Goal: Task Accomplishment & Management: Manage account settings

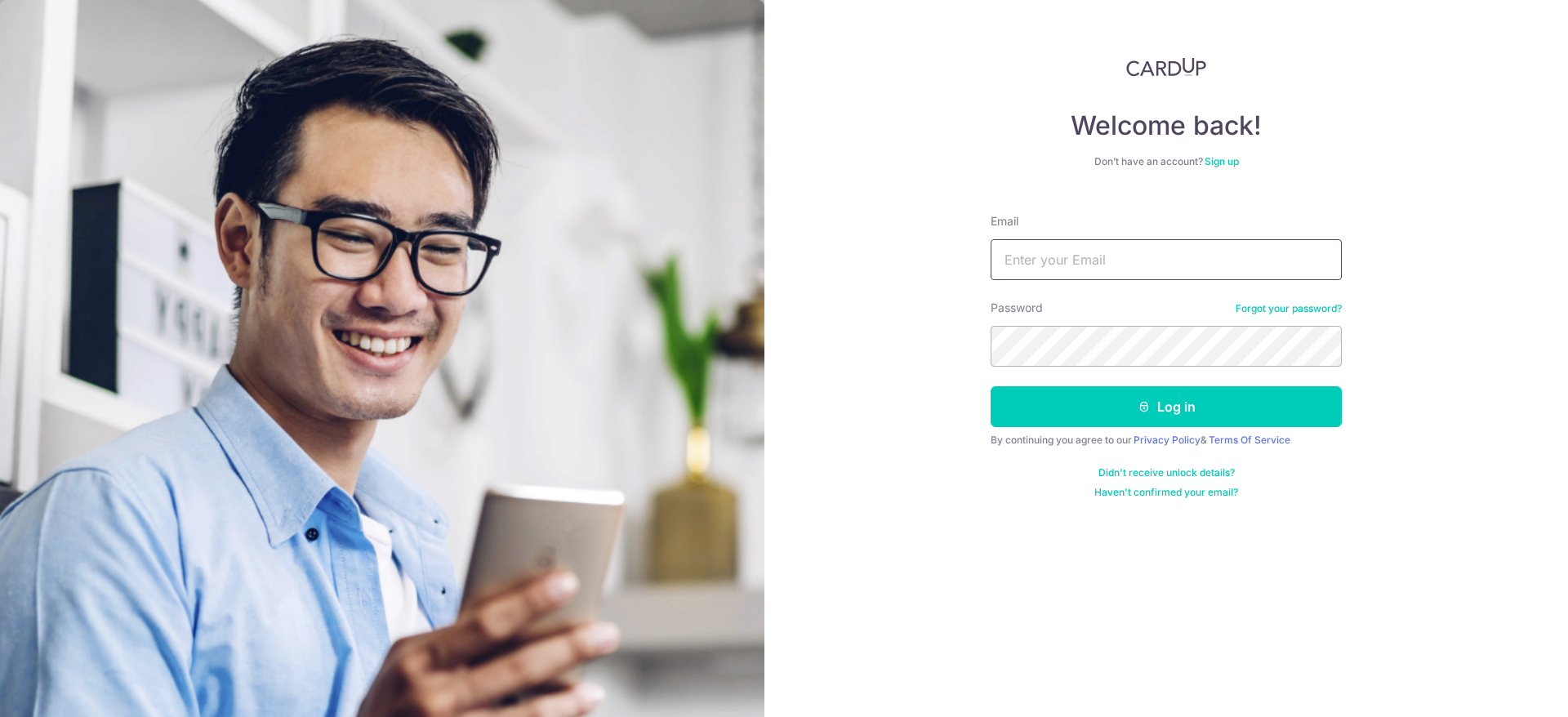
click at [1086, 246] on input "Email" at bounding box center [1166, 260] width 351 height 41
type input "kennyho617@gmail.com"
click at [1134, 420] on button "Log in" at bounding box center [1166, 407] width 351 height 41
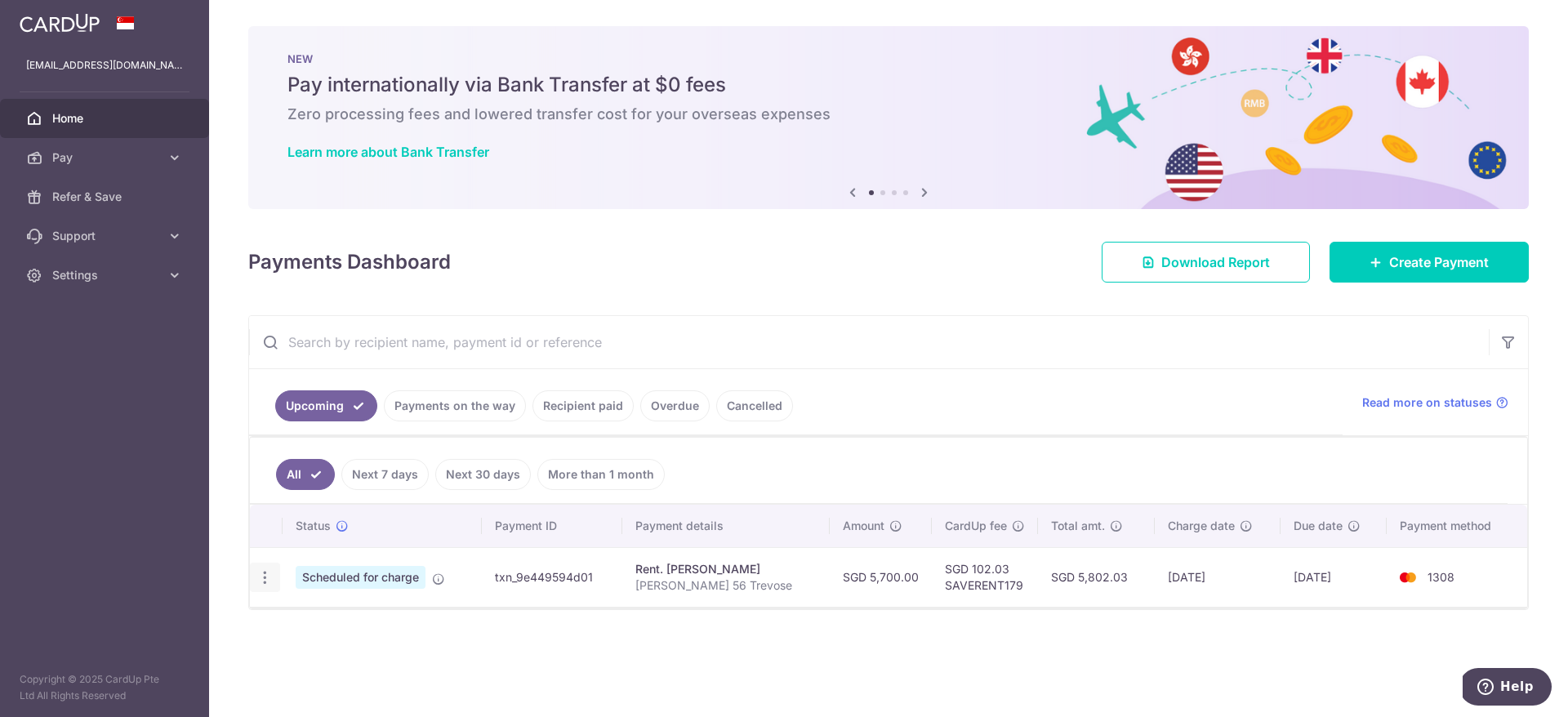
click at [270, 577] on icon "button" at bounding box center [264, 577] width 17 height 17
click at [313, 619] on span "Update payment" at bounding box center [352, 622] width 111 height 19
radio input "true"
type input "5,700.00"
type input "22/09/2025"
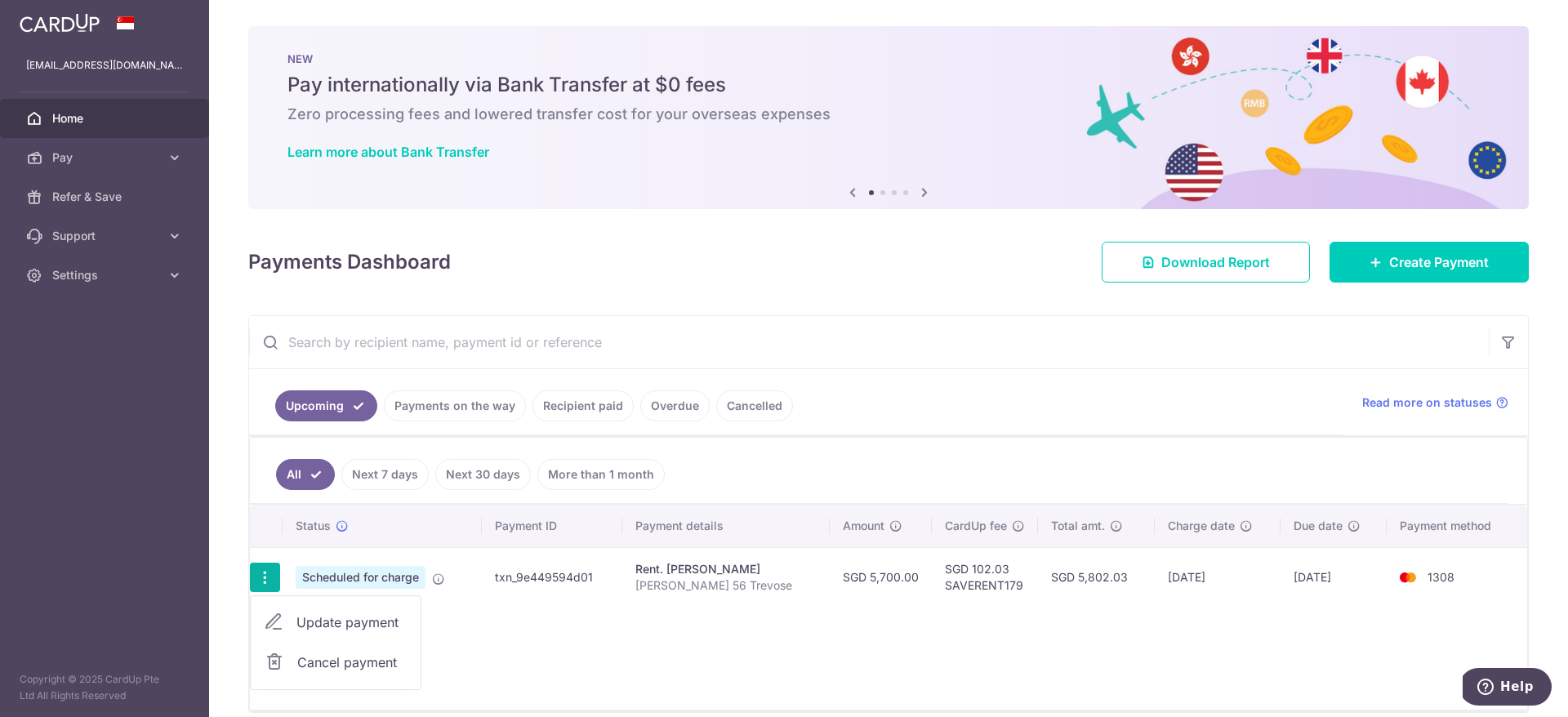
type input "Kenneth Ho 56 Trevose"
type input "SAVERENT179"
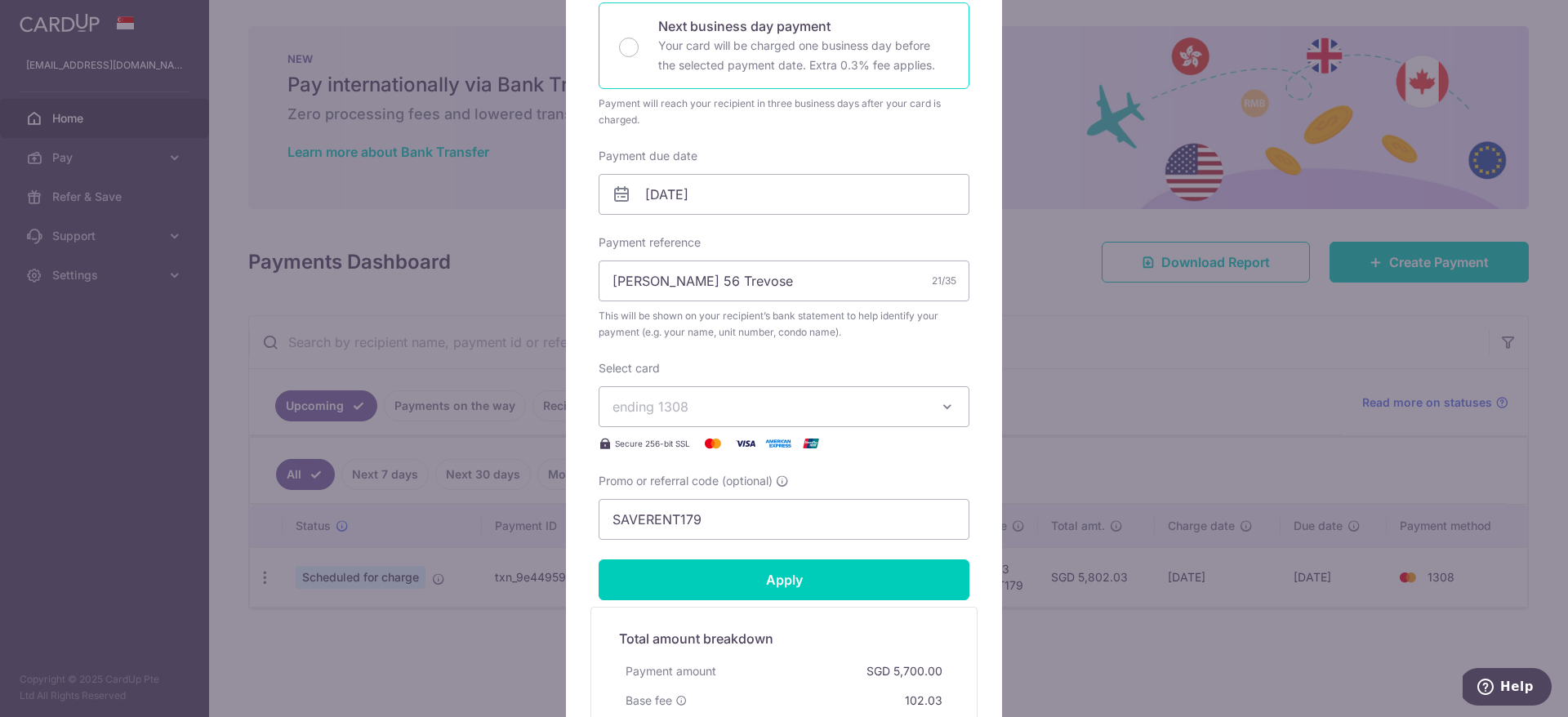
scroll to position [420, 0]
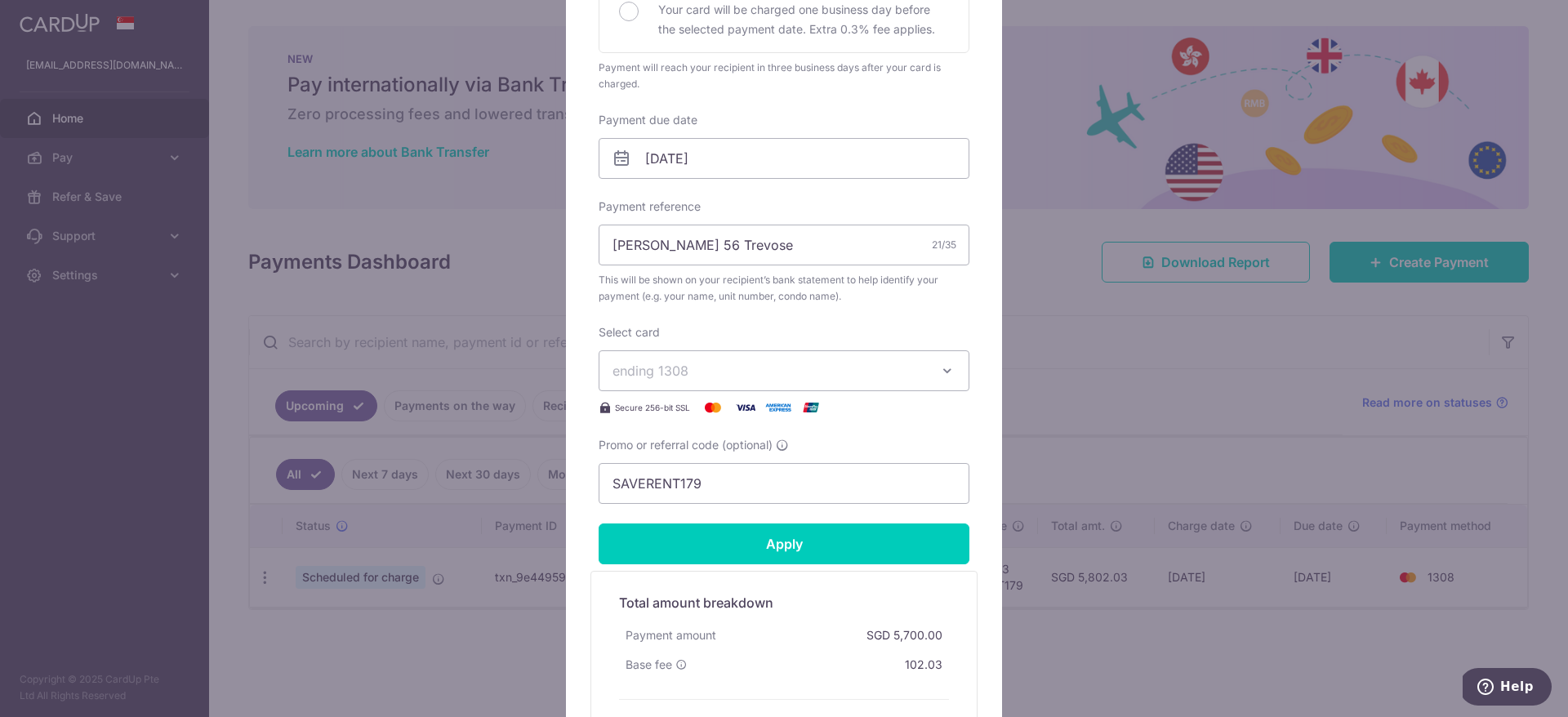
click at [755, 374] on span "ending 1308" at bounding box center [769, 370] width 314 height 19
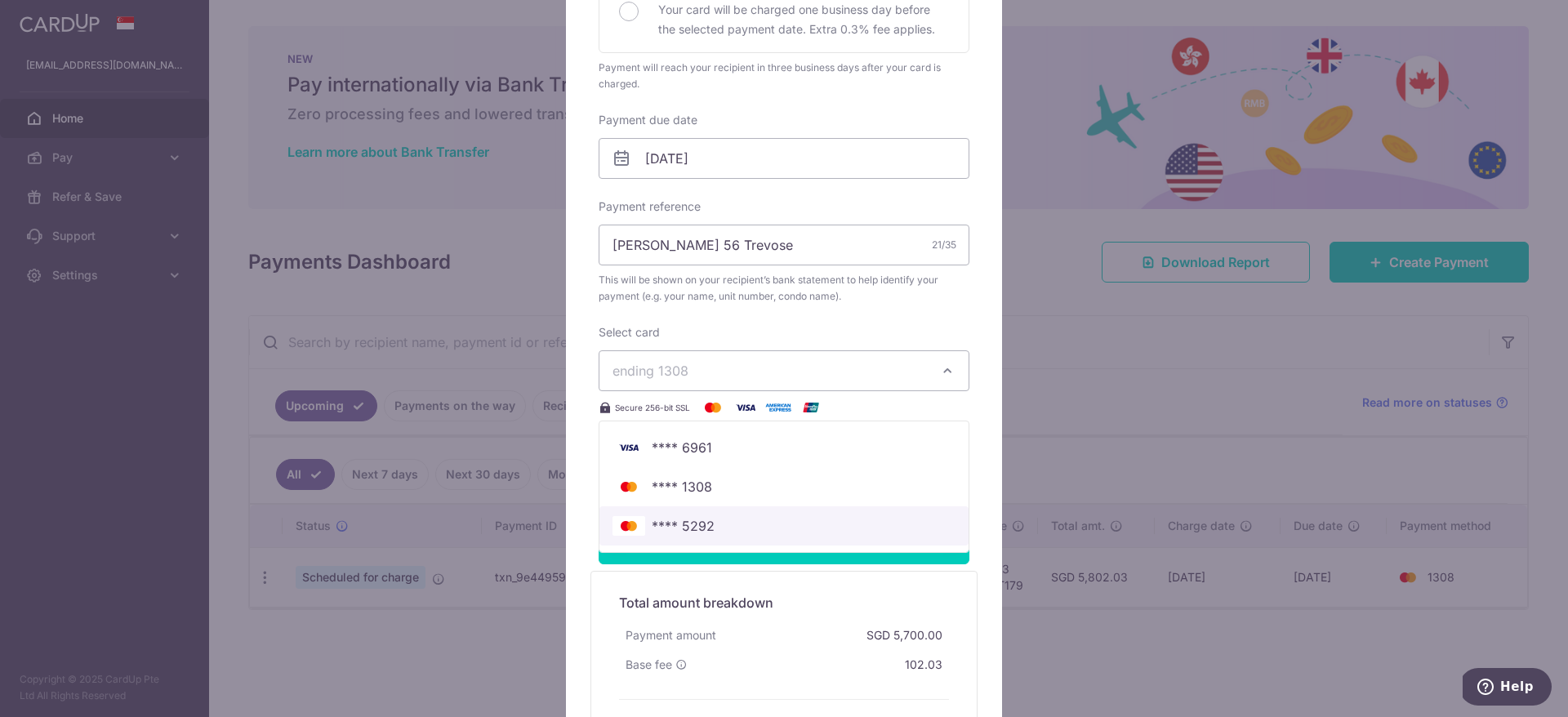
click at [708, 516] on span "**** 5292" at bounding box center [683, 526] width 63 height 19
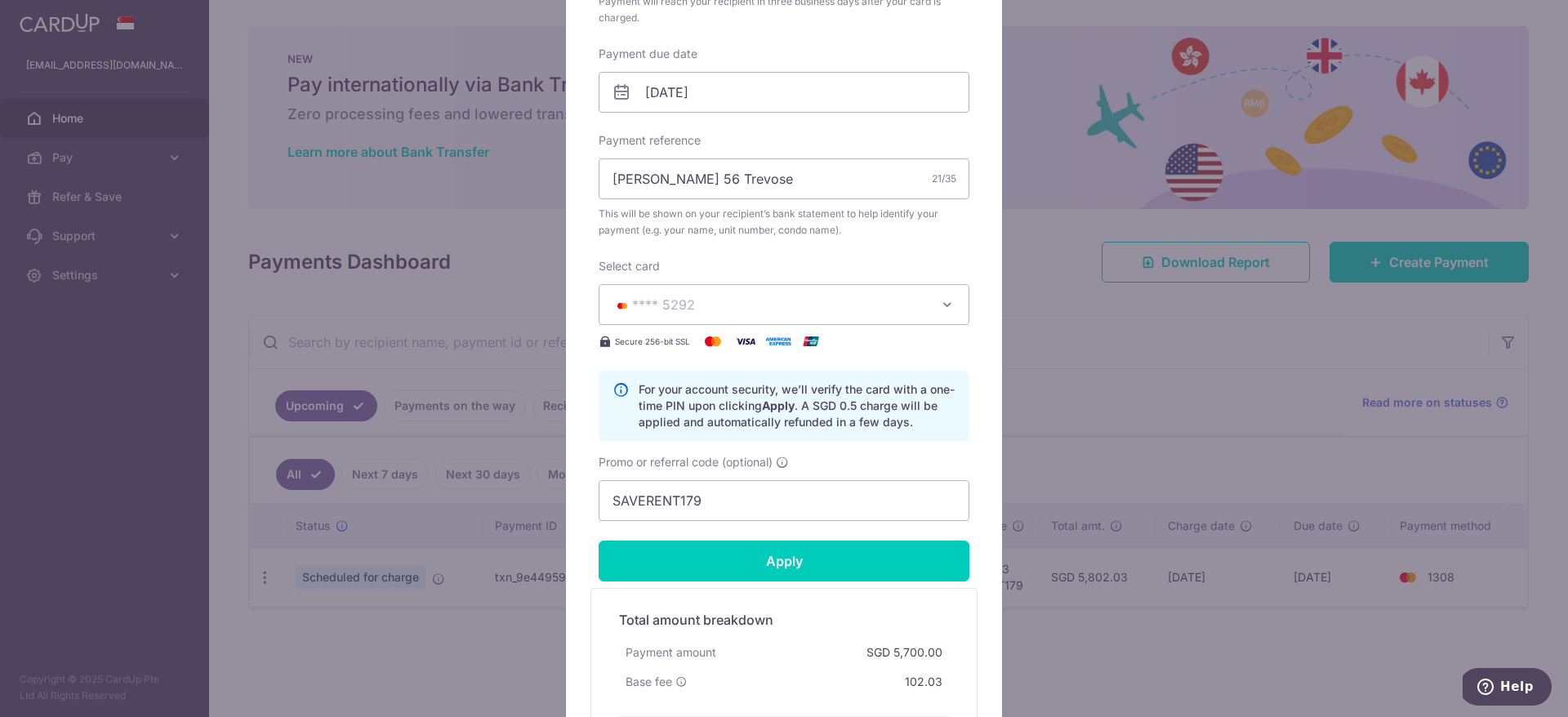
scroll to position [500, 0]
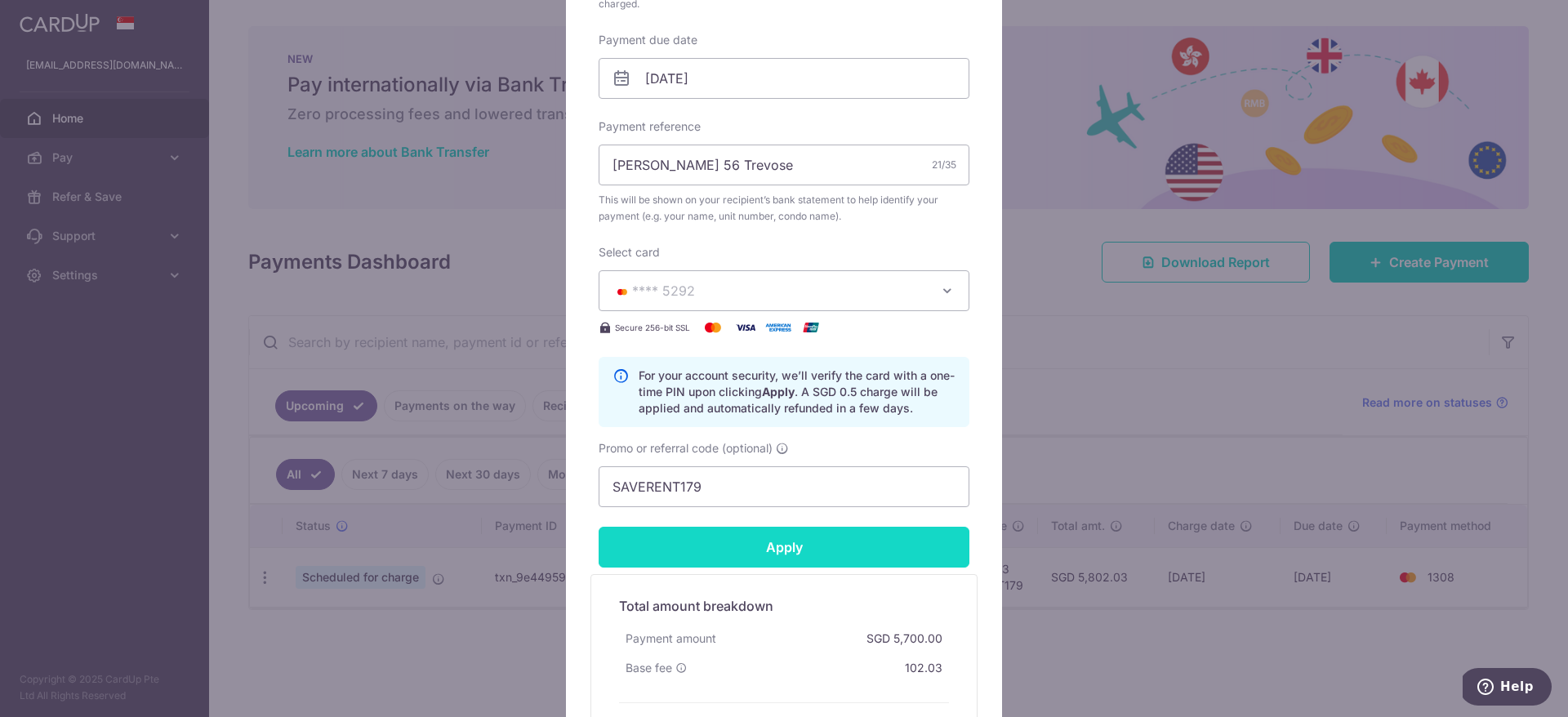
click at [768, 544] on input "Apply" at bounding box center [784, 547] width 371 height 41
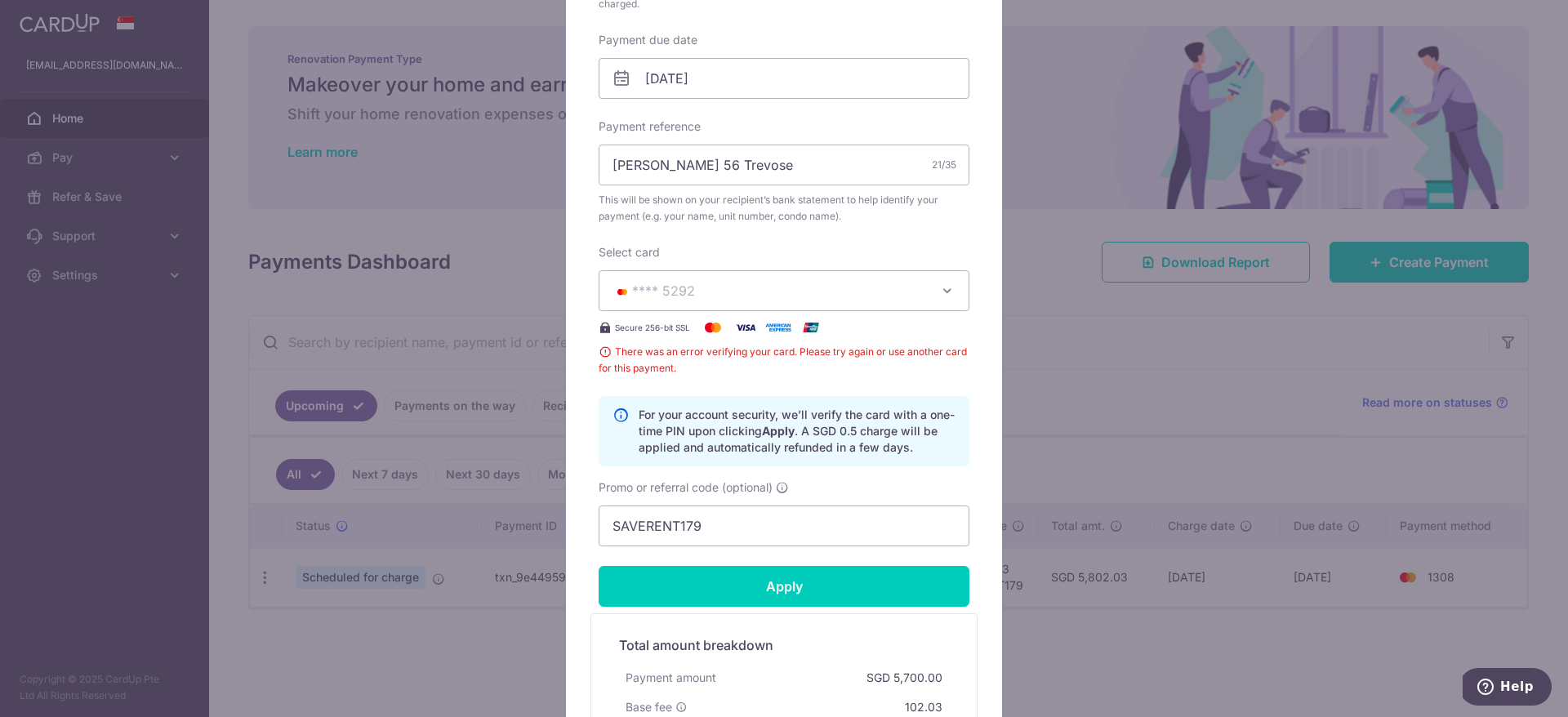
click at [1074, 384] on div "Edit payment By clicking apply, you will make changes to all payments to Flores…" at bounding box center [784, 358] width 1568 height 717
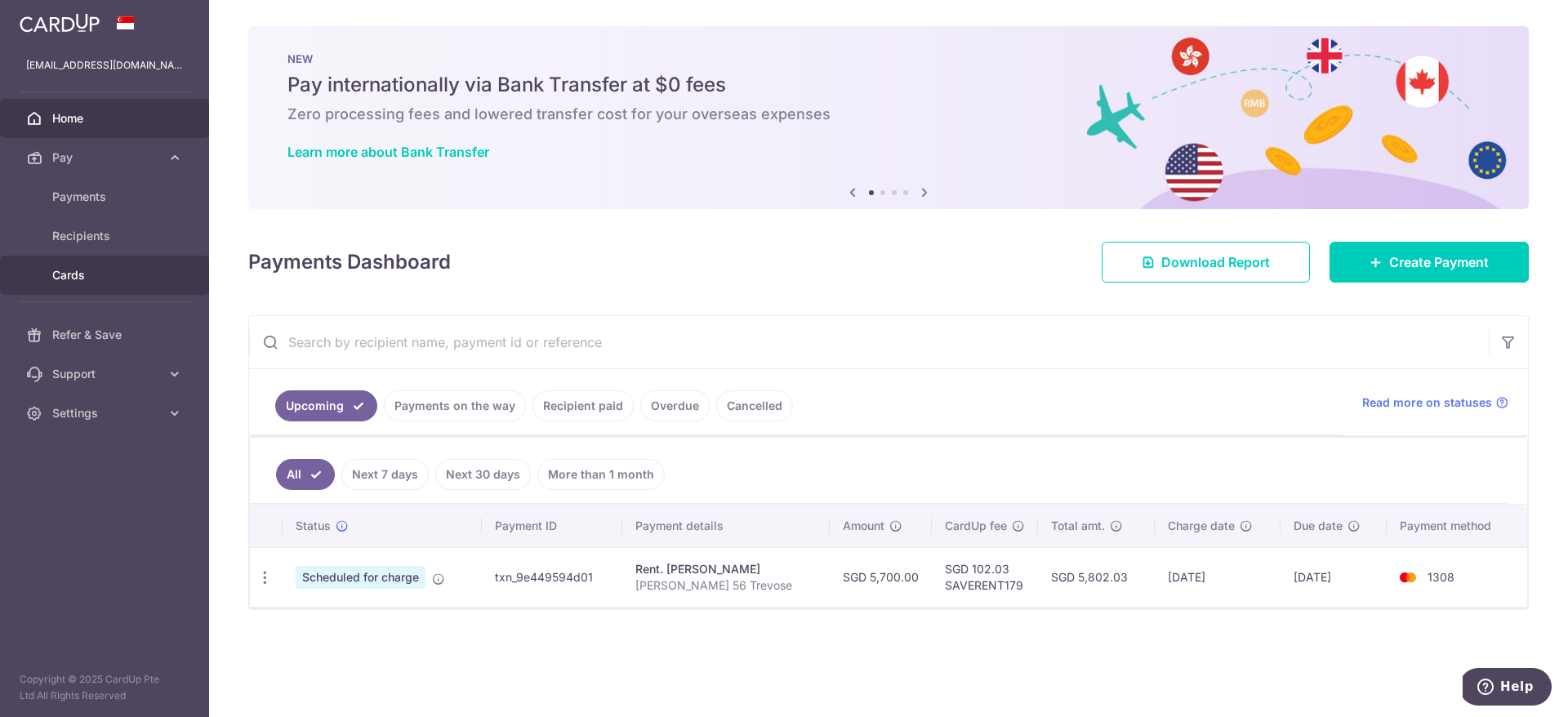
click at [96, 278] on span "Cards" at bounding box center [106, 275] width 108 height 16
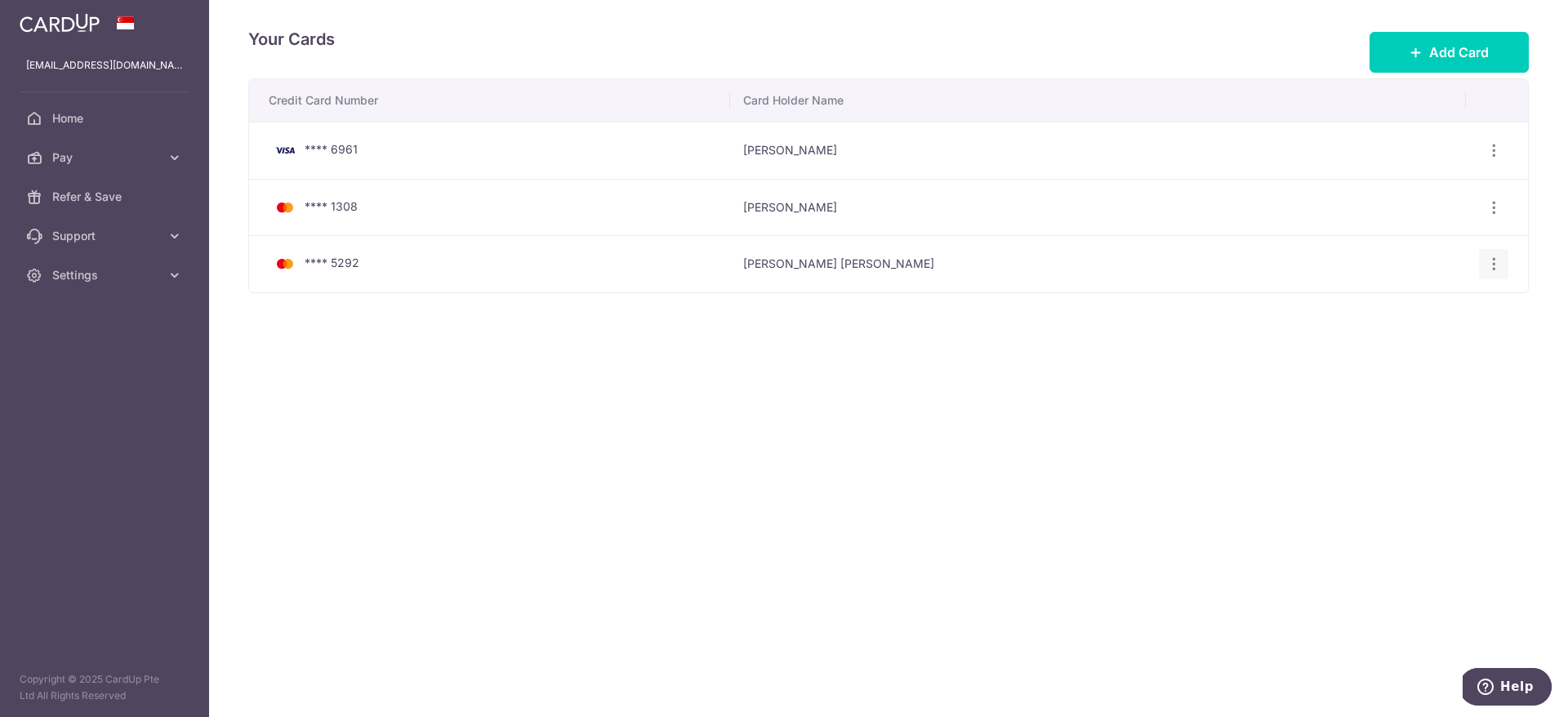
click at [1488, 263] on icon "button" at bounding box center [1493, 263] width 17 height 17
click at [1426, 303] on span "View/Edit" at bounding box center [1439, 309] width 111 height 19
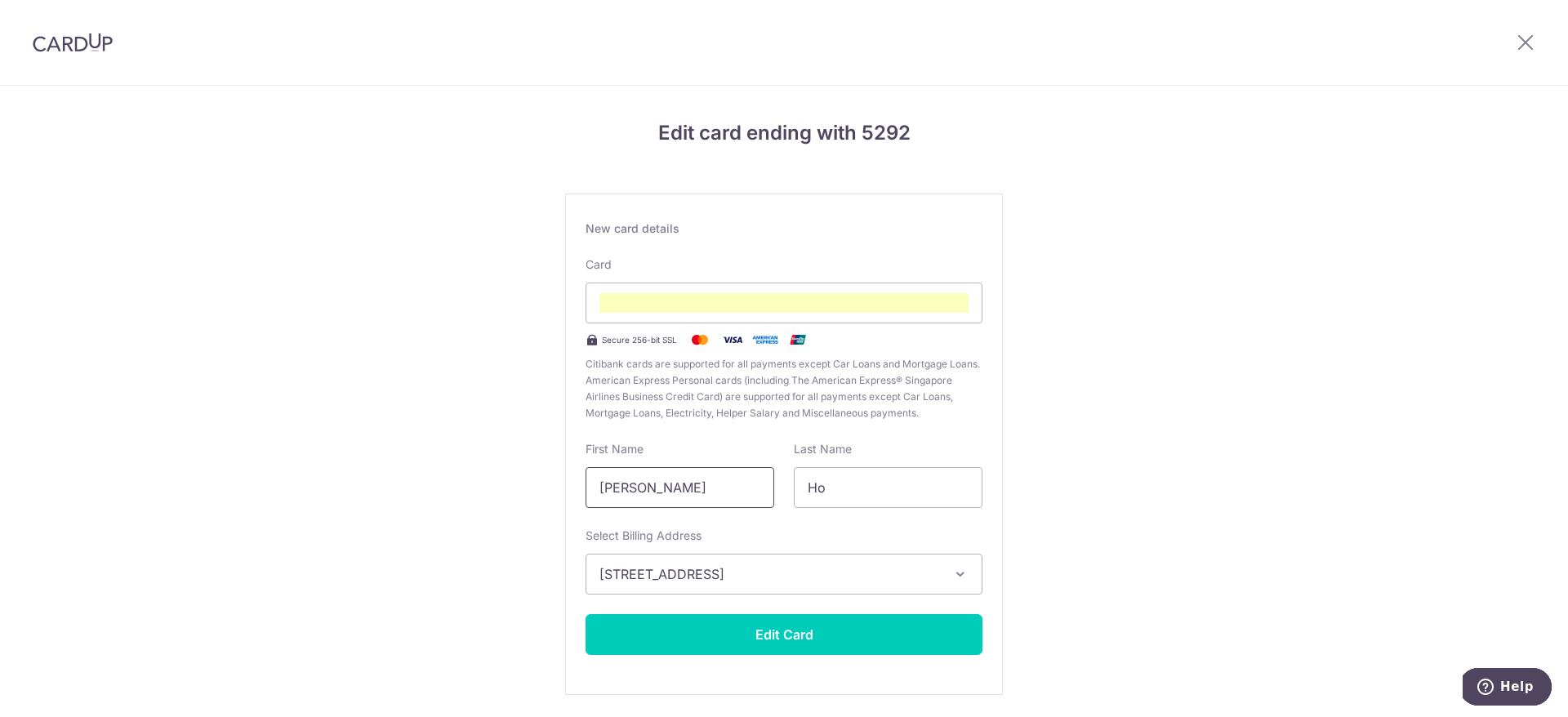
drag, startPoint x: 659, startPoint y: 484, endPoint x: 783, endPoint y: 492, distance: 124.3
click at [783, 492] on div "First Name Kenneth Yin Ting Last Name Ho" at bounding box center [784, 475] width 417 height 67
type input "[PERSON_NAME]"
click at [1160, 457] on div "Edit card ending with 5292 New card details Card Secure 256-bit SSL Citibank ca…" at bounding box center [784, 429] width 1568 height 686
click at [939, 633] on button "Edit Card" at bounding box center [784, 634] width 397 height 41
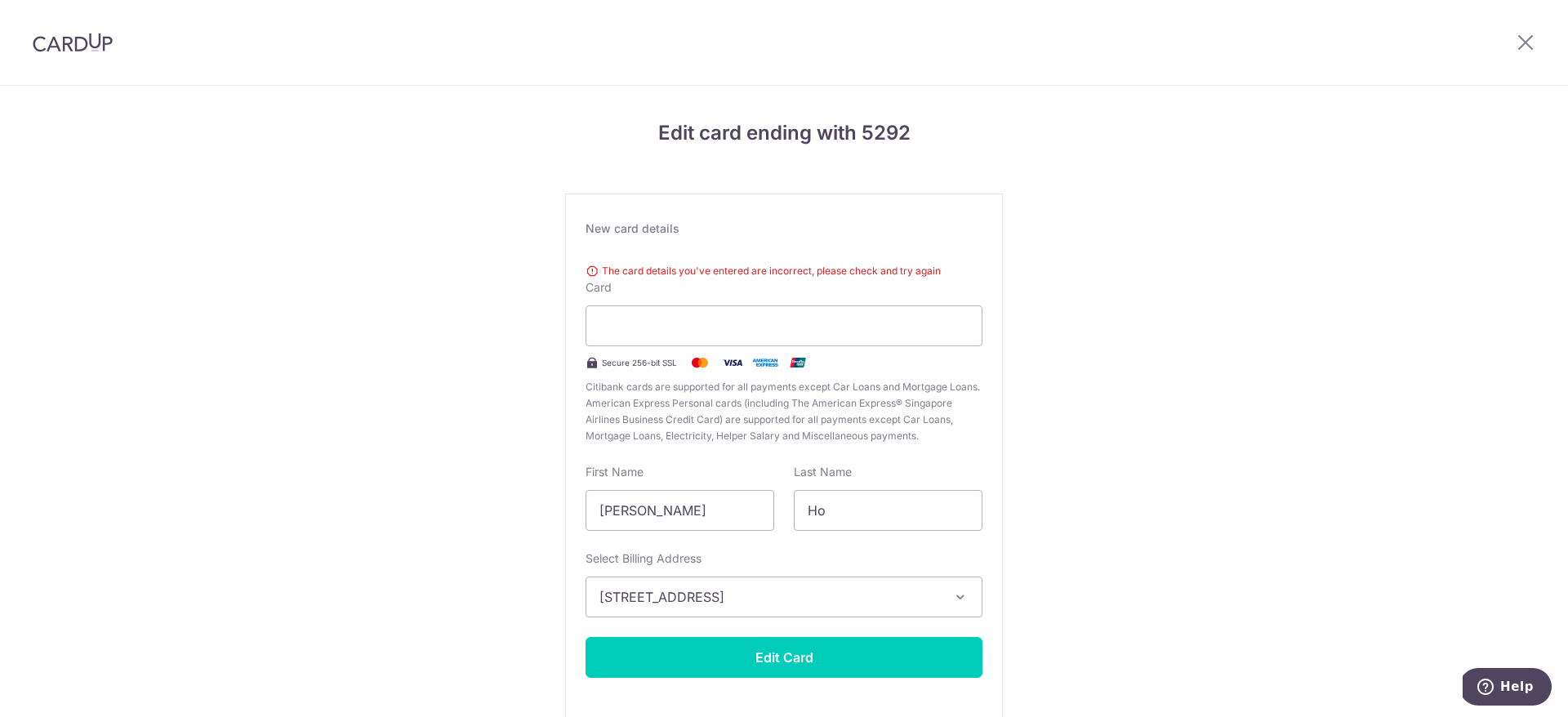
scroll to position [78, 0]
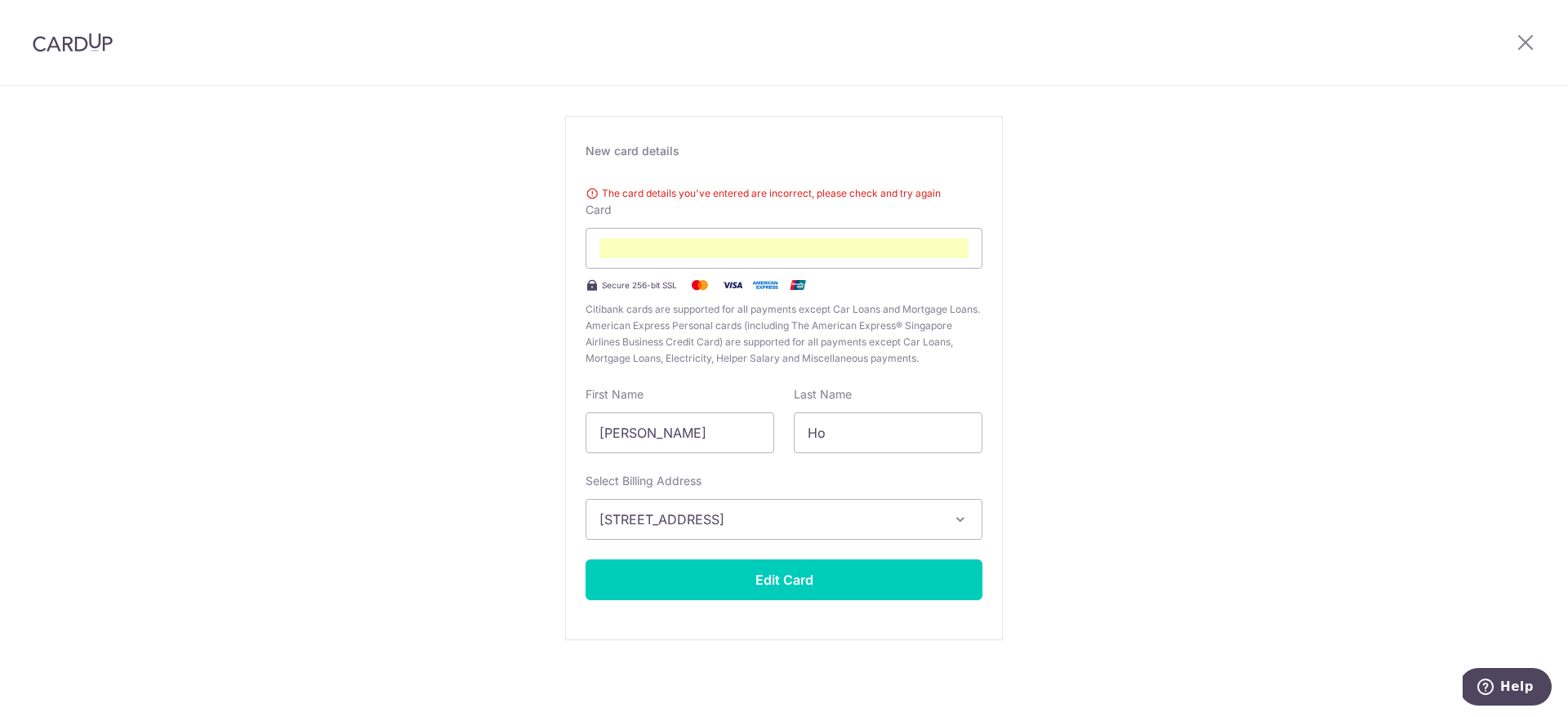
click at [852, 518] on span "[STREET_ADDRESS]" at bounding box center [769, 519] width 340 height 19
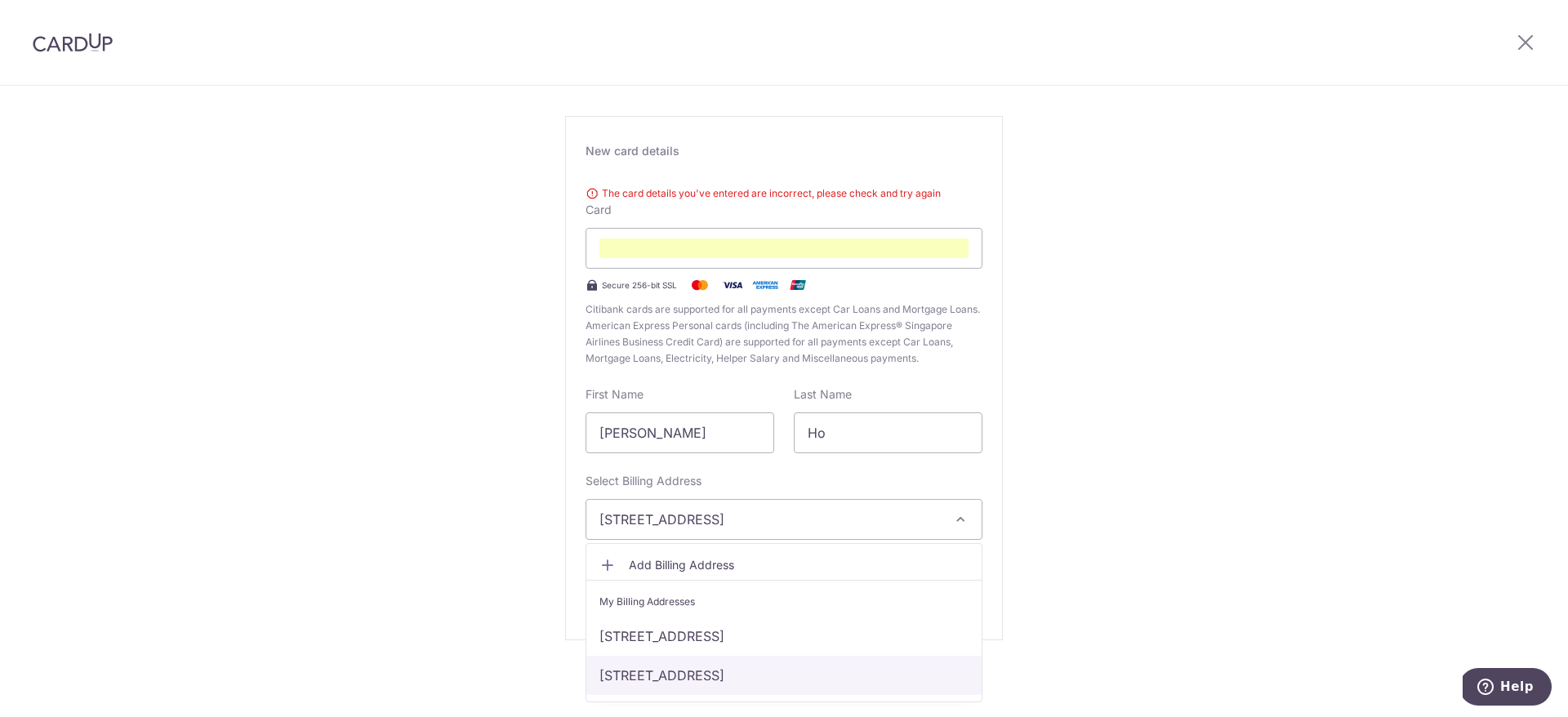
click at [774, 667] on link "[STREET_ADDRESS]" at bounding box center [784, 675] width 395 height 39
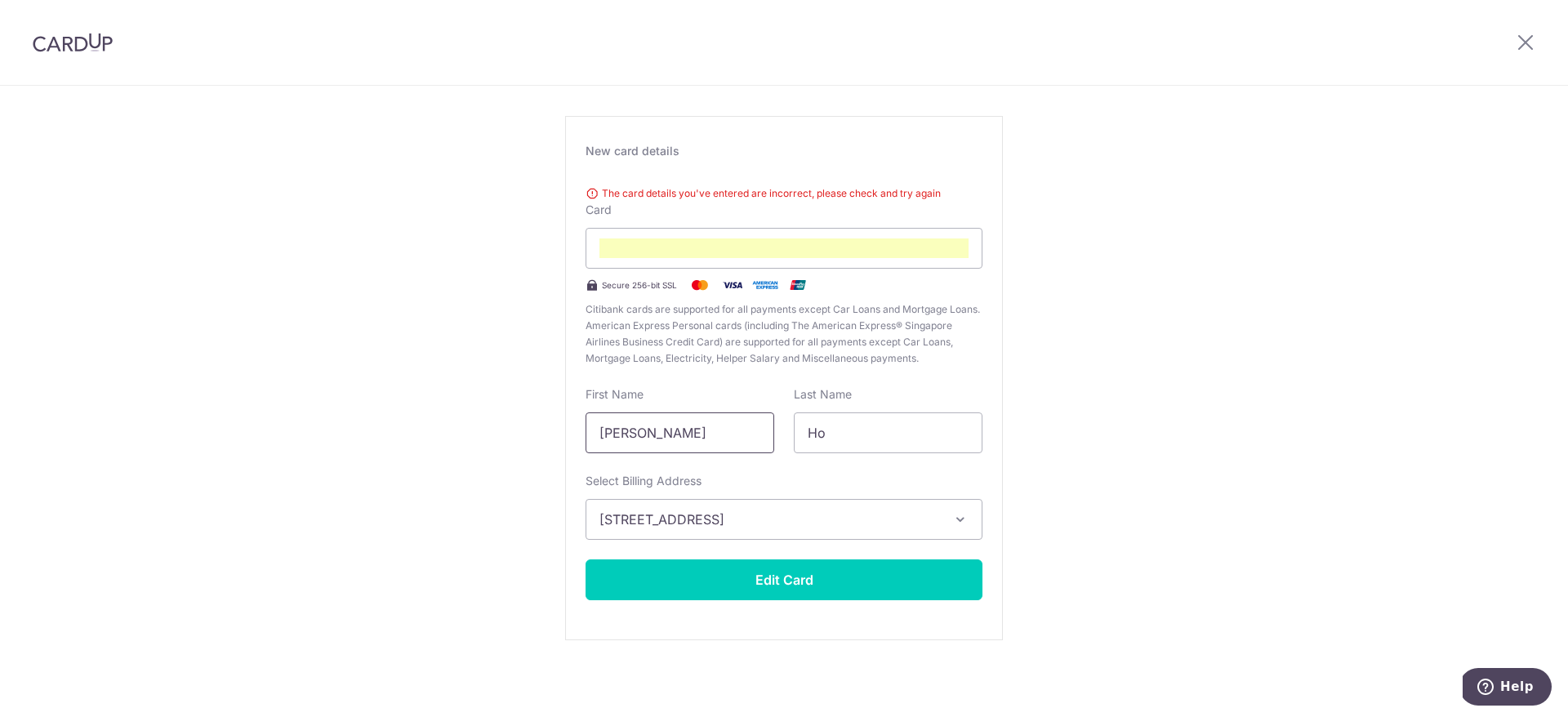
drag, startPoint x: 652, startPoint y: 431, endPoint x: 768, endPoint y: 434, distance: 116.0
click at [768, 434] on input "Kenneth Yin Ting" at bounding box center [679, 432] width 188 height 41
type input "Kenneth"
click at [1143, 376] on div "Edit card ending with 5292 New card details The card details you've entered are…" at bounding box center [784, 362] width 1568 height 708
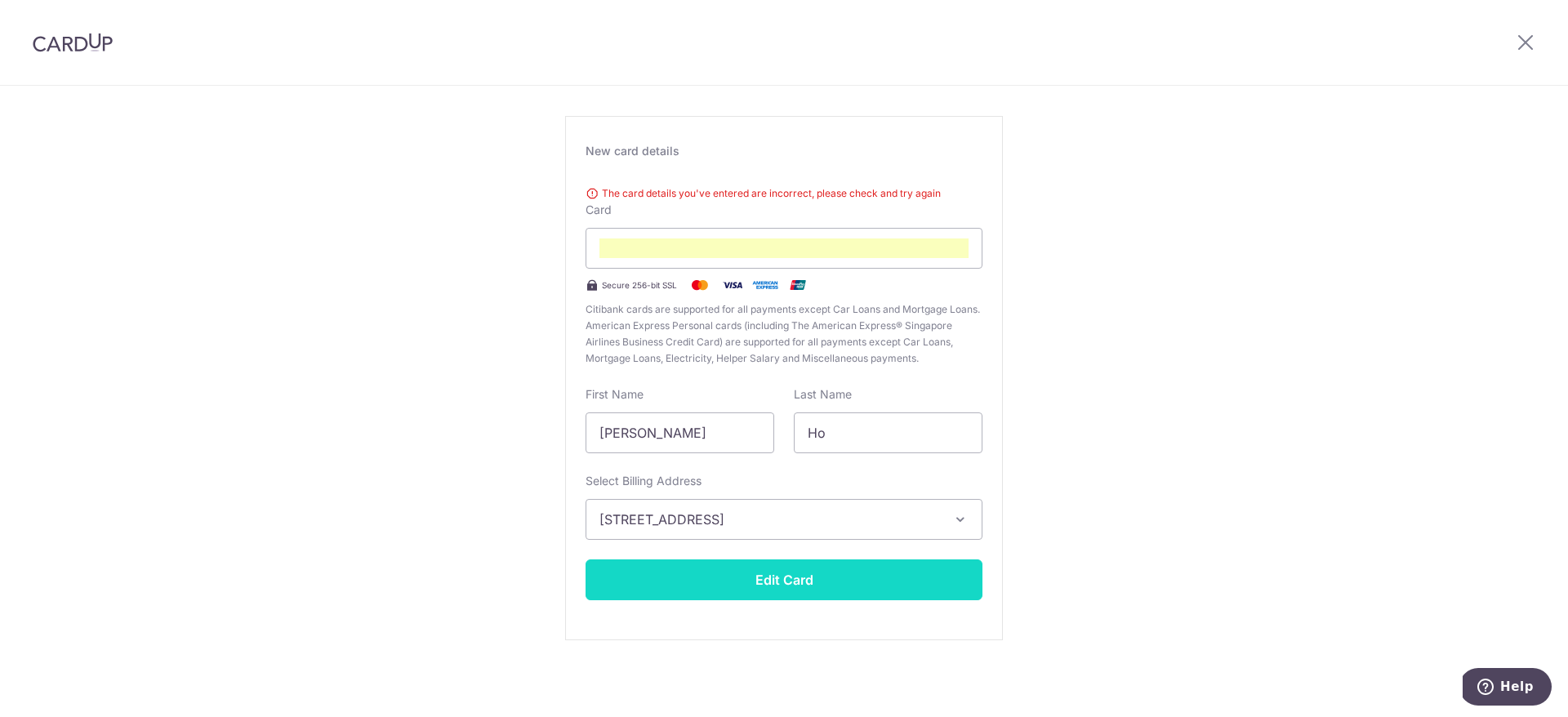
click at [924, 576] on button "Edit Card" at bounding box center [784, 579] width 397 height 41
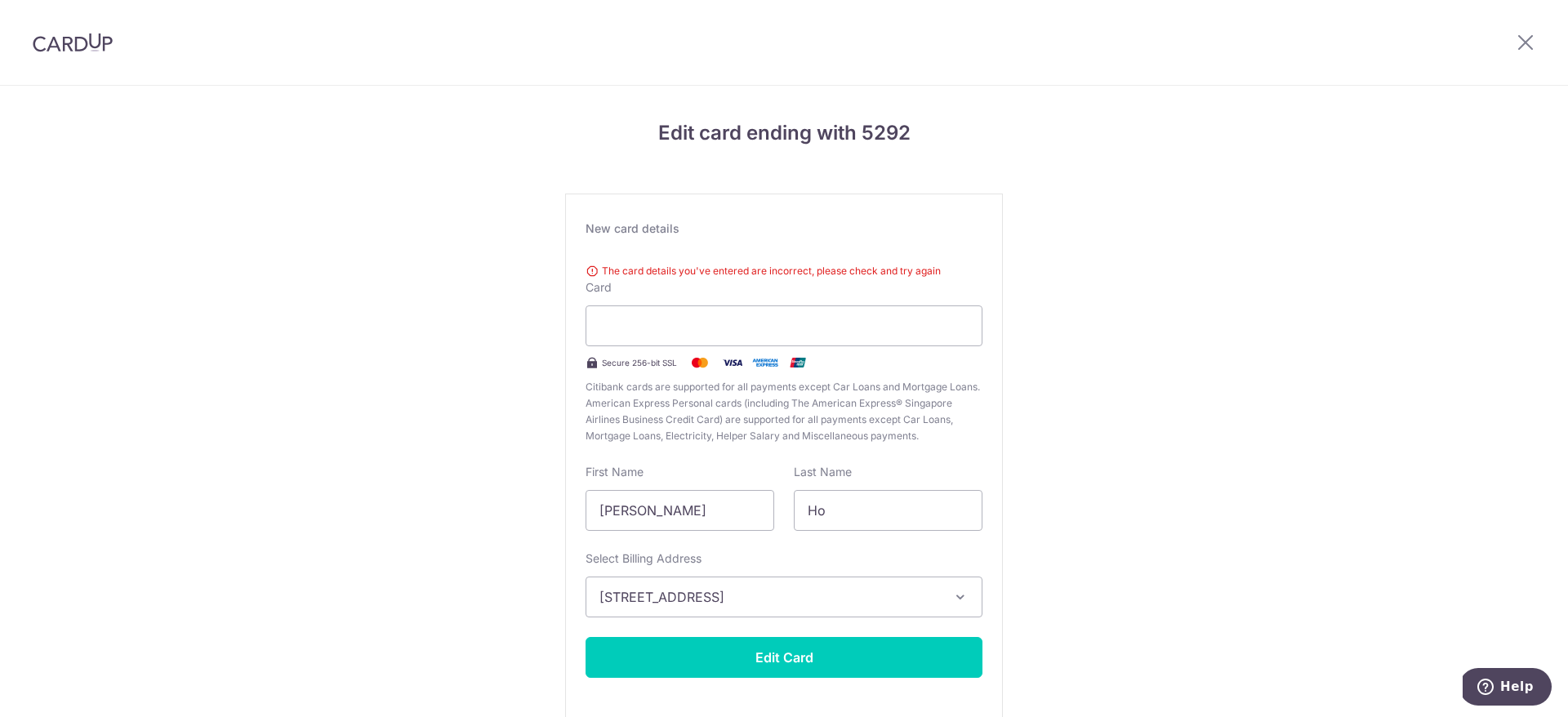
scroll to position [78, 0]
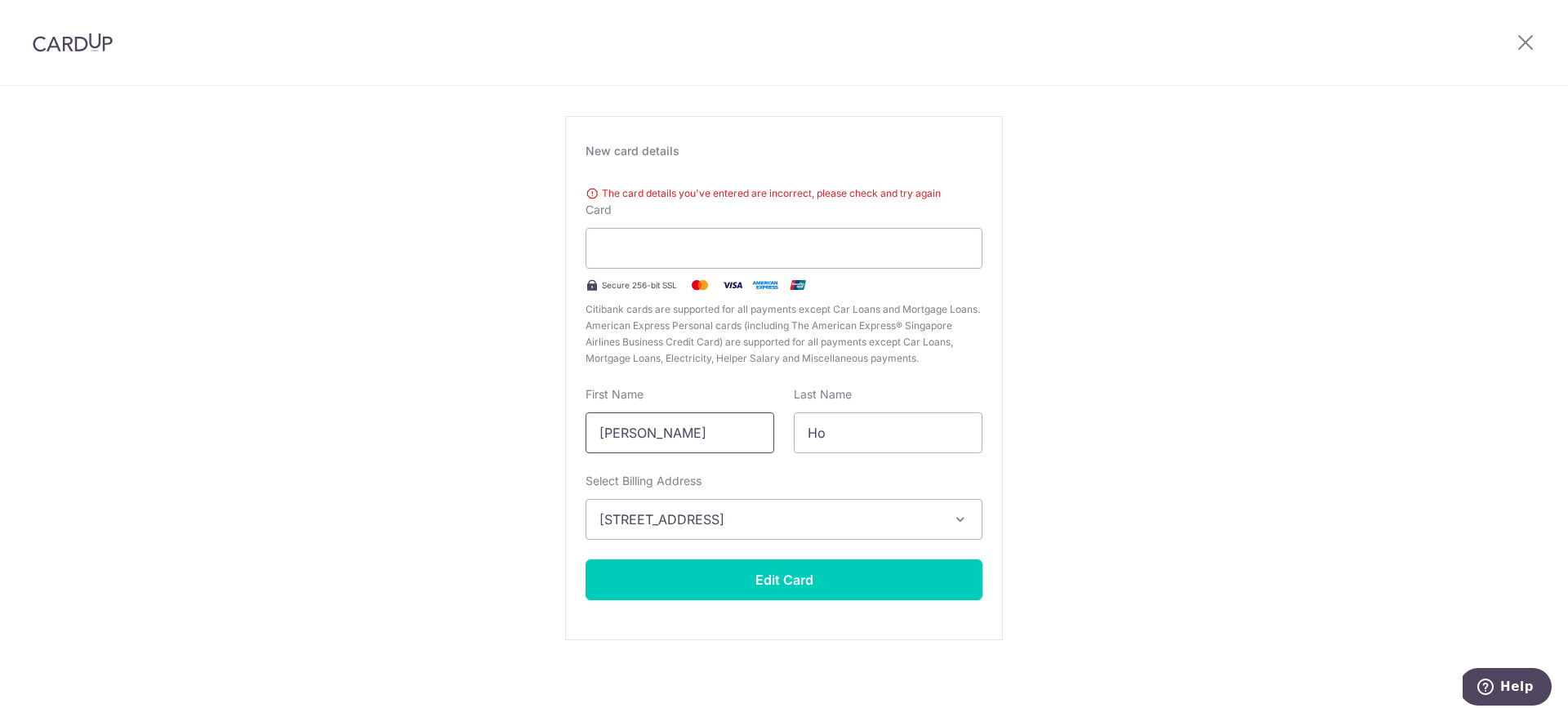
drag, startPoint x: 650, startPoint y: 430, endPoint x: 762, endPoint y: 430, distance: 112.0
click at [762, 430] on input "[PERSON_NAME]" at bounding box center [679, 432] width 188 height 41
type input "[PERSON_NAME]"
click at [612, 525] on span "[STREET_ADDRESS]" at bounding box center [769, 519] width 340 height 19
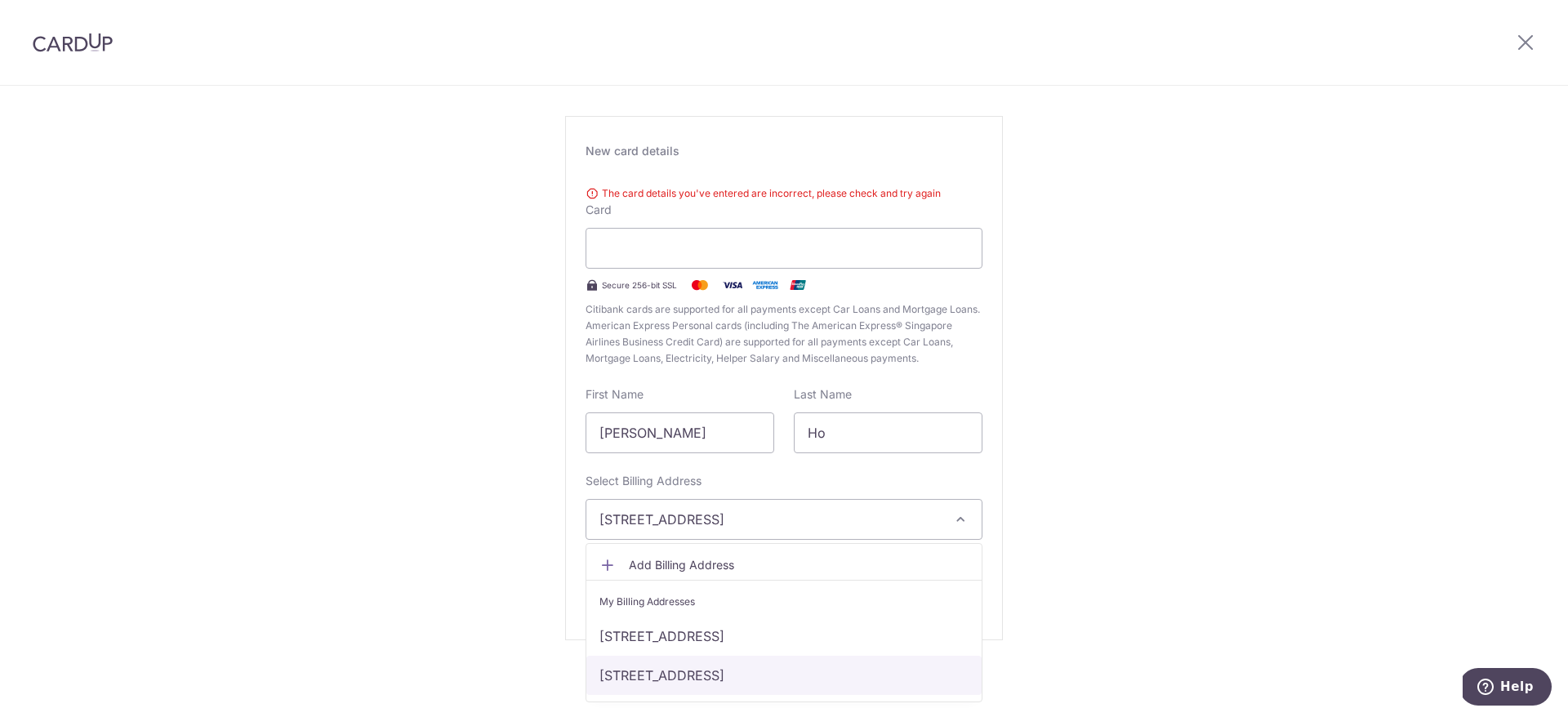
click at [648, 674] on link "[STREET_ADDRESS]" at bounding box center [784, 675] width 395 height 39
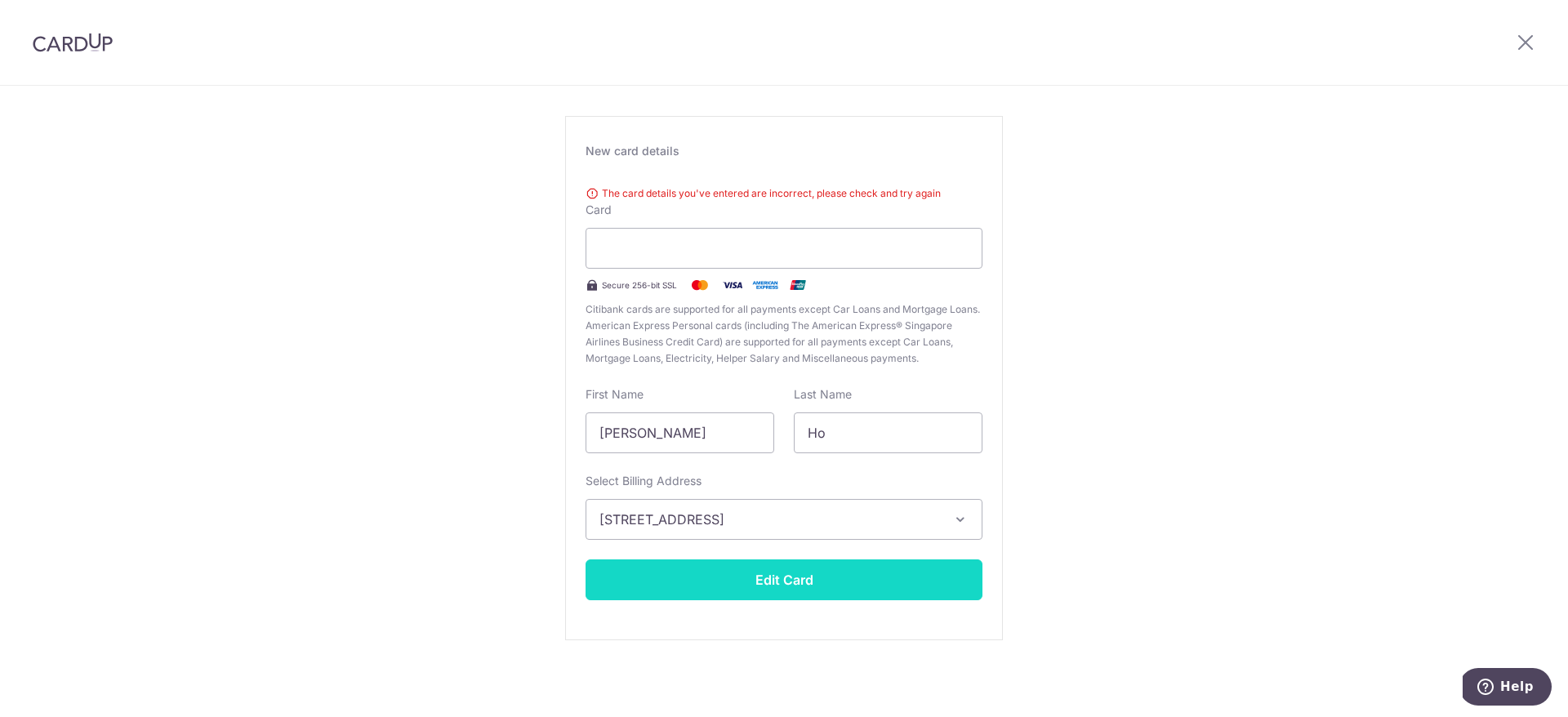
click at [756, 589] on button "Edit Card" at bounding box center [784, 579] width 397 height 41
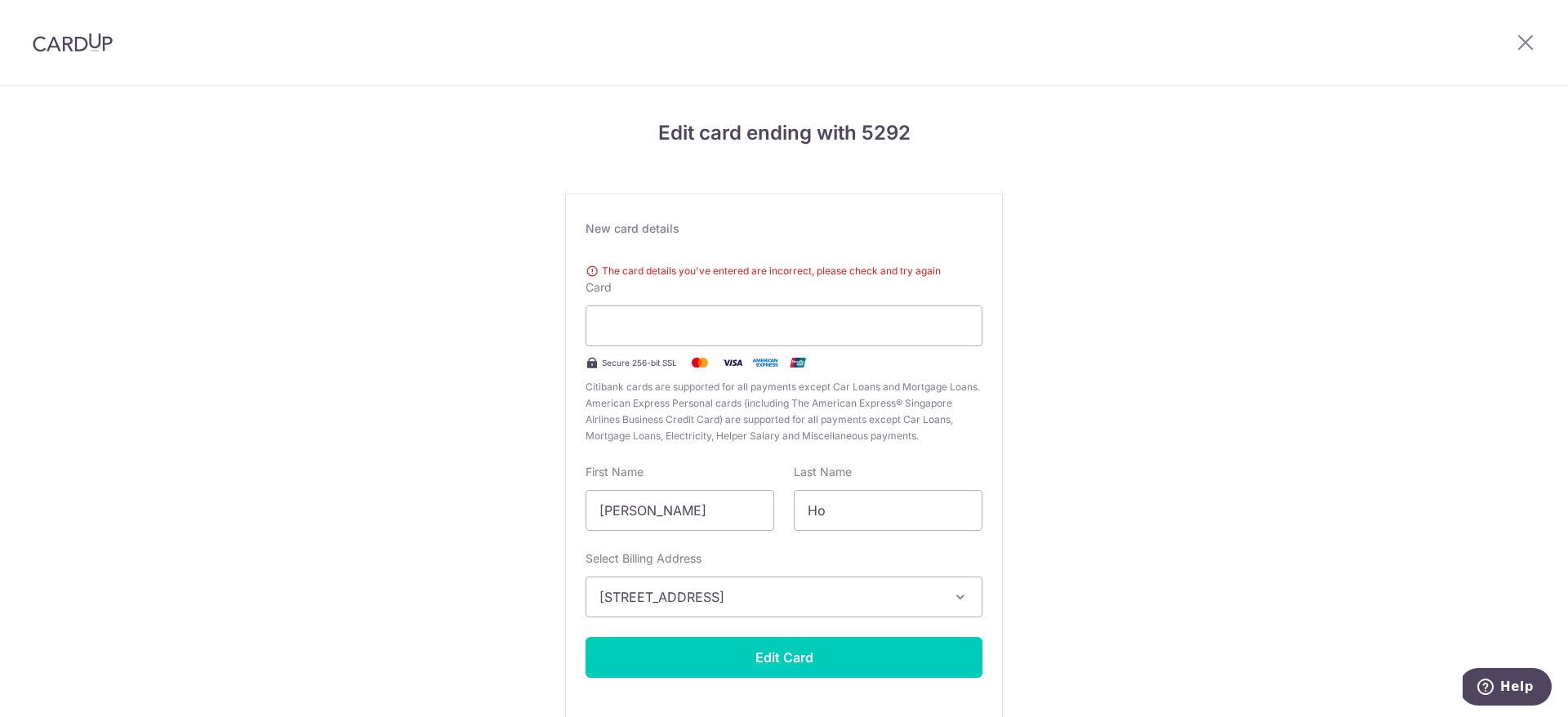
scroll to position [78, 0]
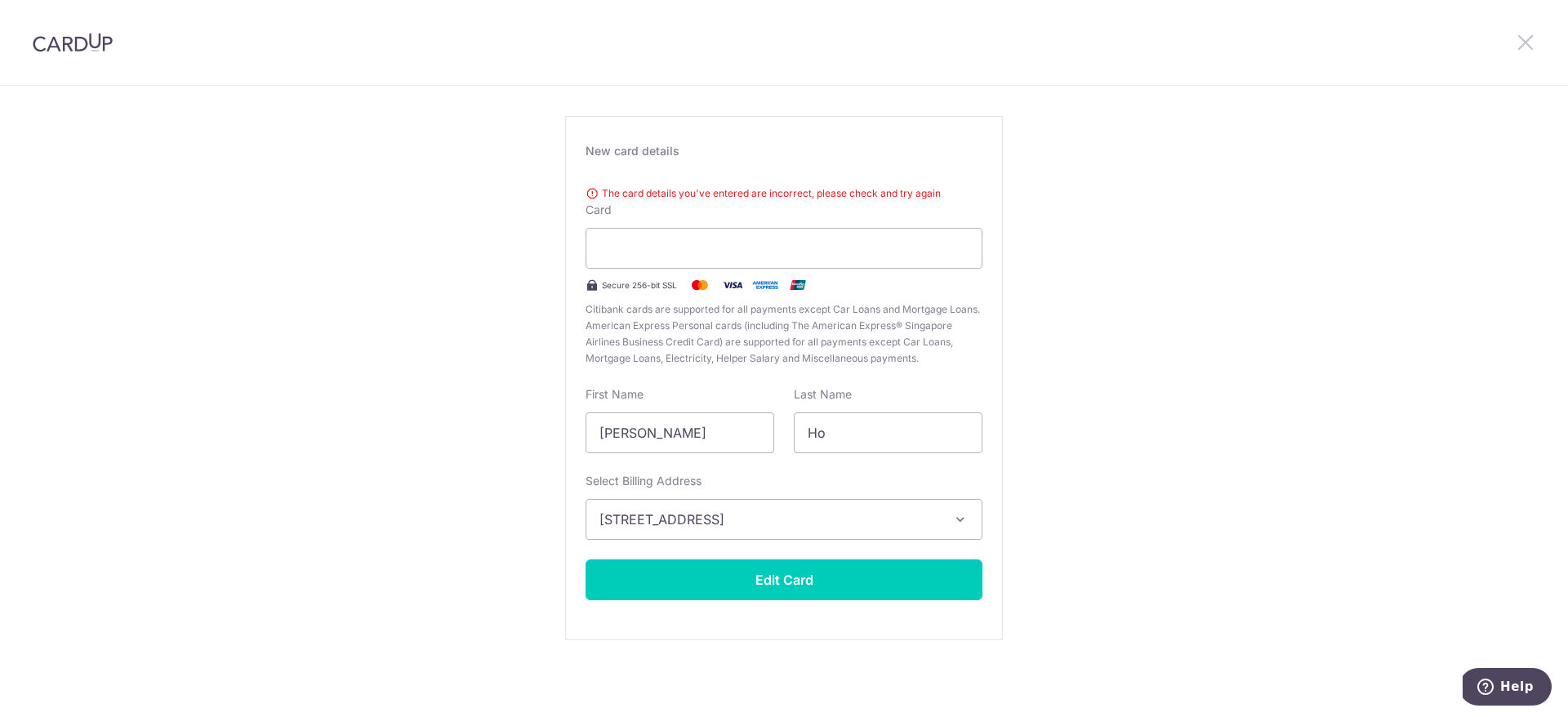
click at [1524, 35] on icon at bounding box center [1526, 42] width 19 height 20
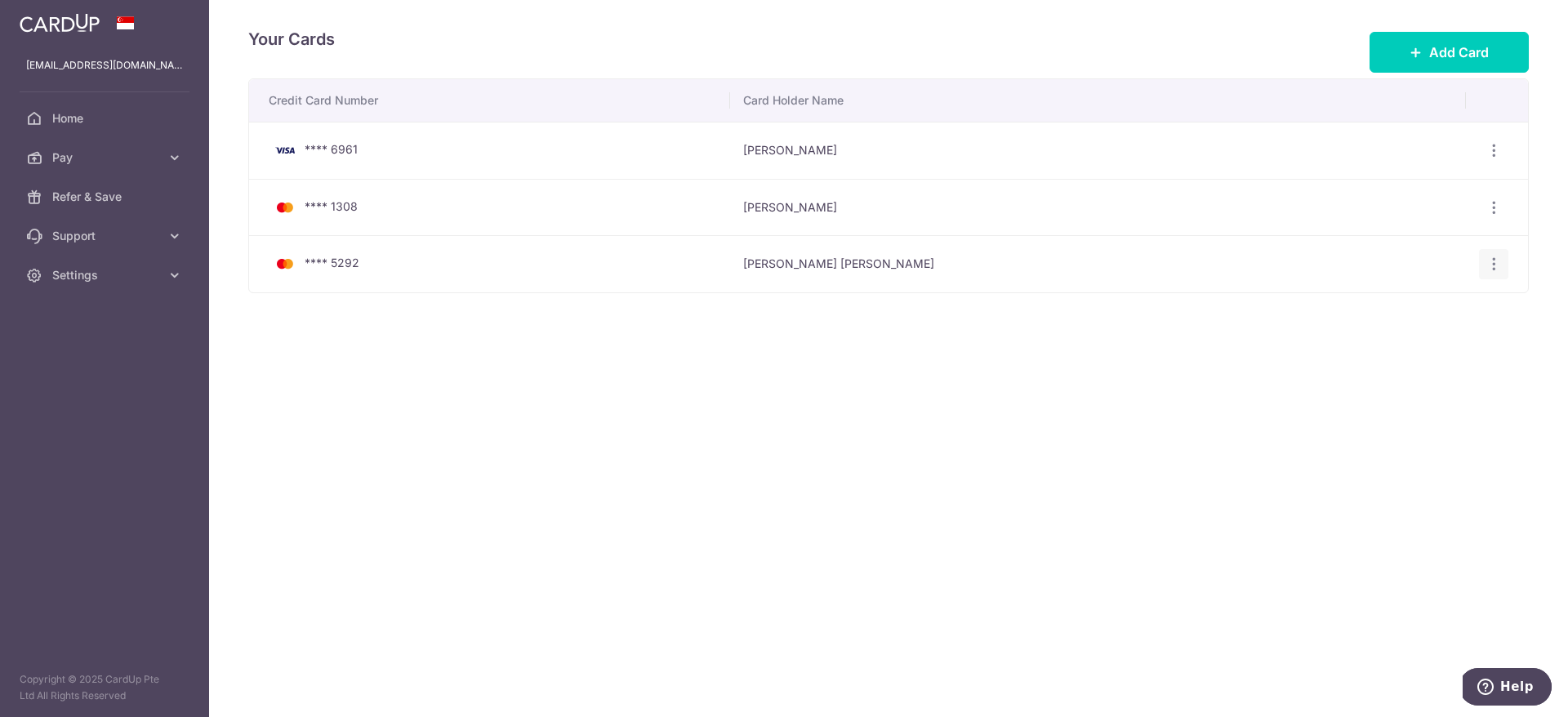
click at [1498, 262] on icon "button" at bounding box center [1493, 263] width 17 height 17
click at [1392, 350] on span "Delete" at bounding box center [1439, 348] width 111 height 19
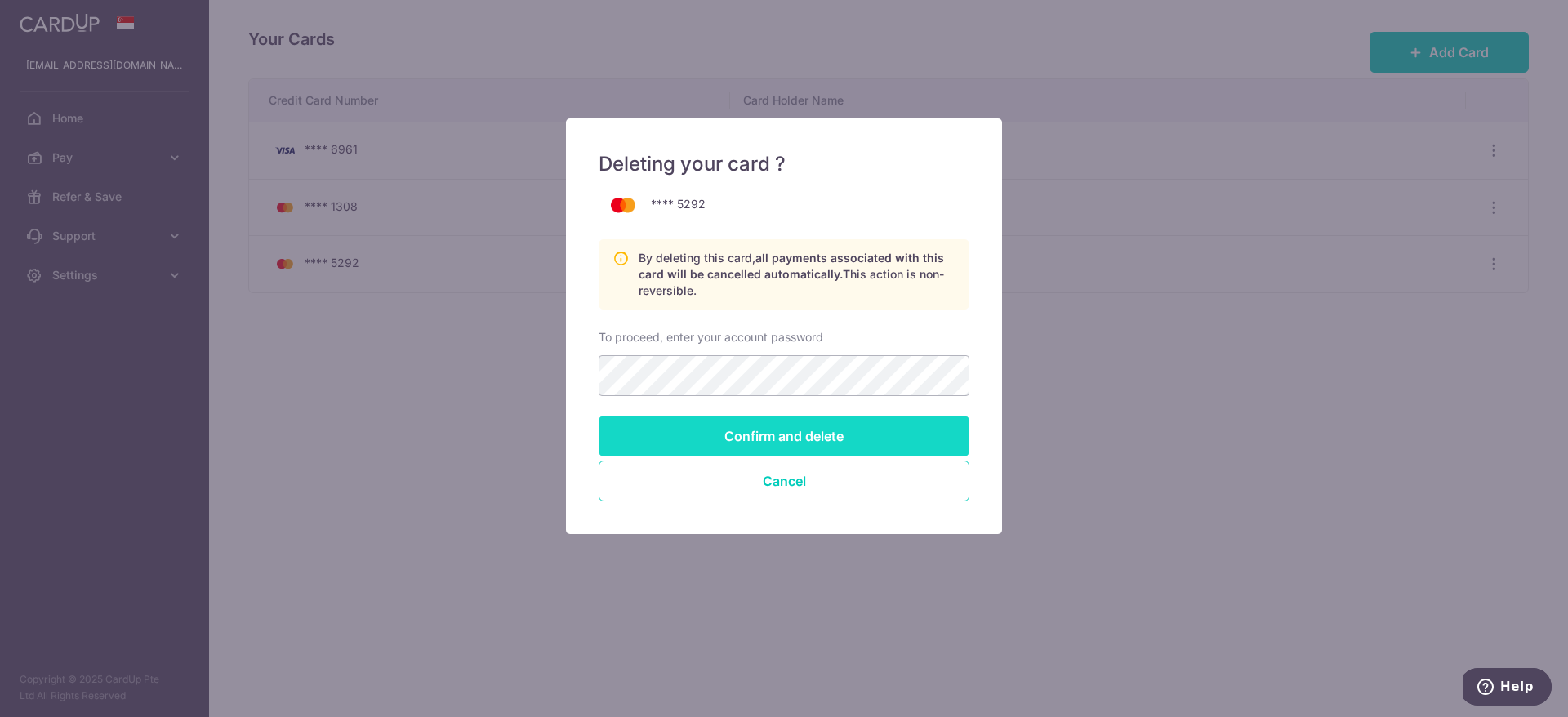
click at [772, 431] on input "Confirm and delete" at bounding box center [784, 436] width 371 height 41
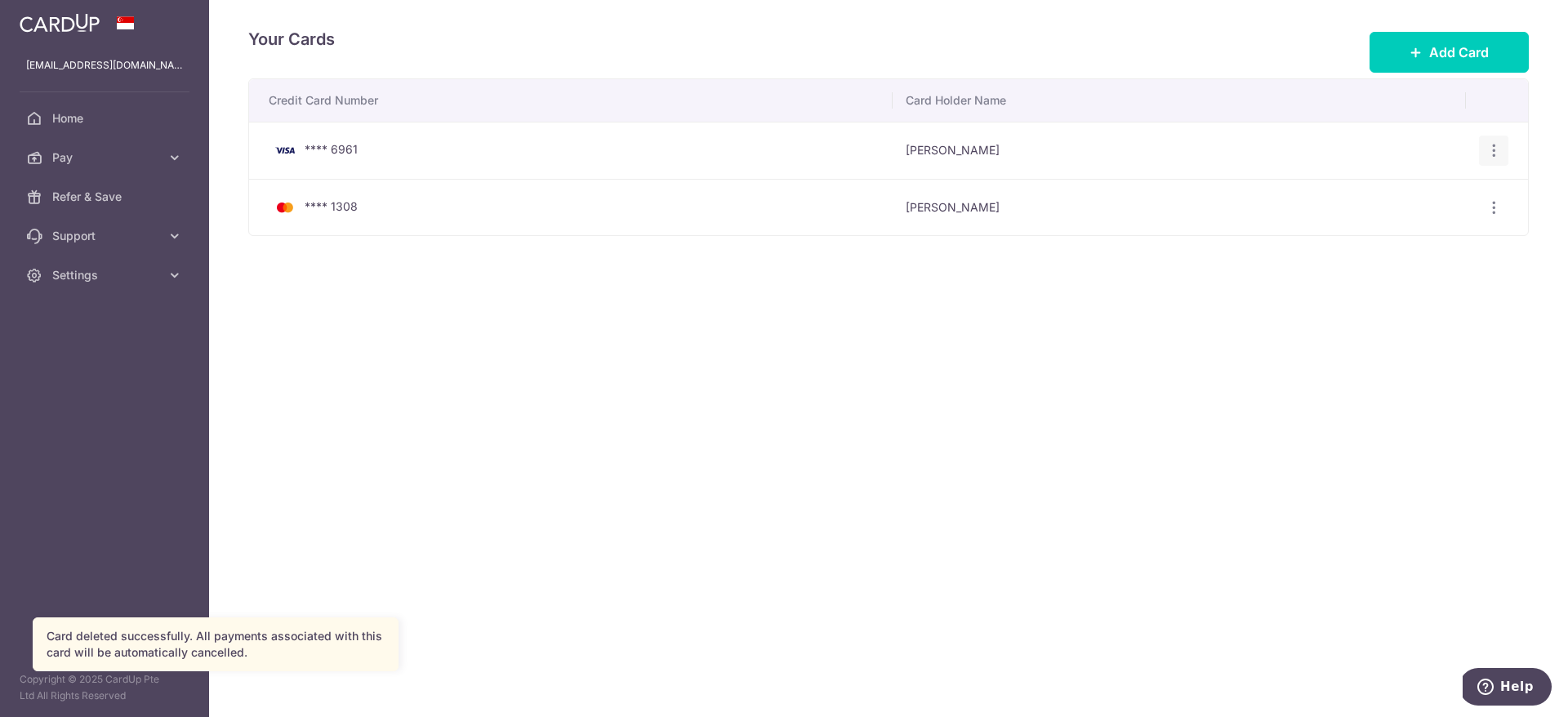
click at [1495, 146] on icon "button" at bounding box center [1493, 150] width 17 height 17
click at [1393, 235] on span "Delete" at bounding box center [1439, 235] width 111 height 19
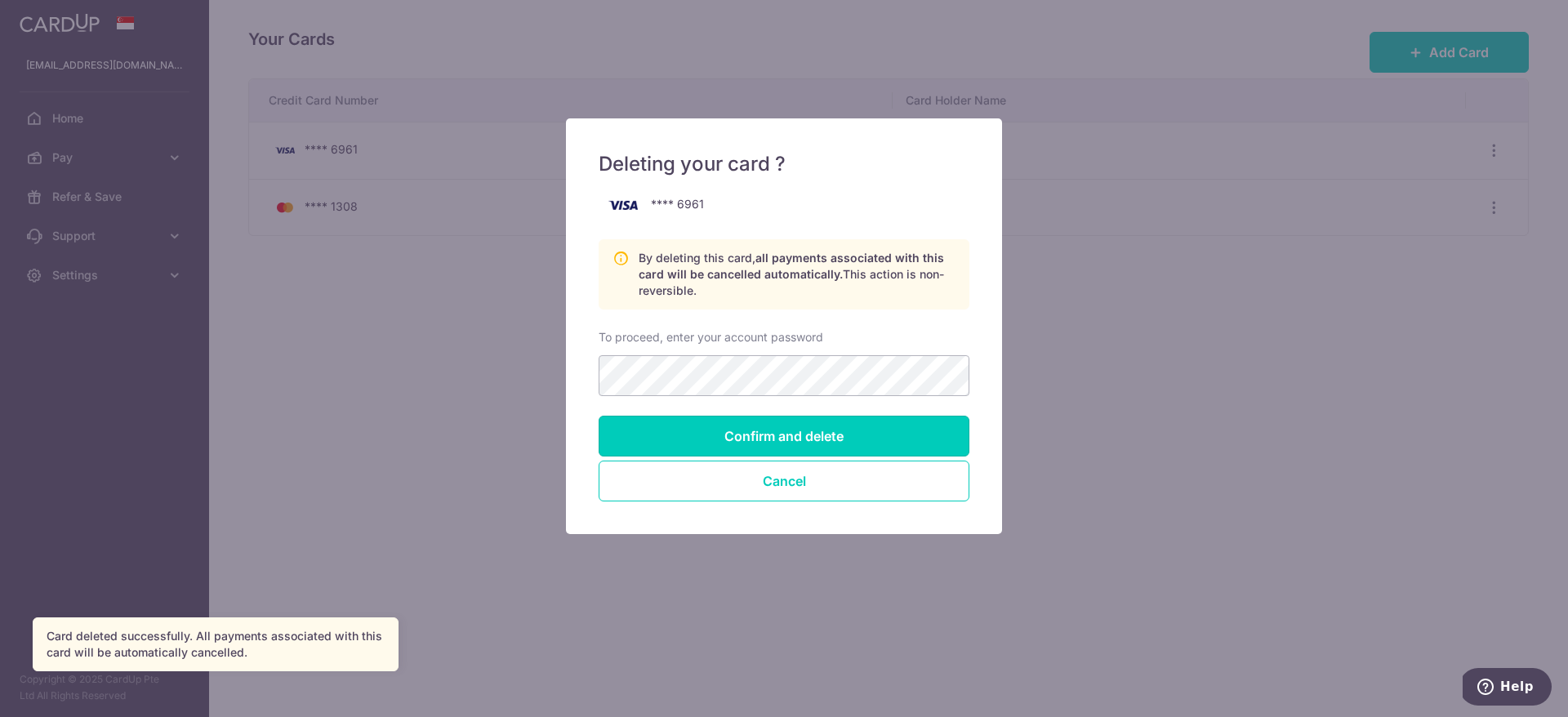
click at [820, 434] on input "Confirm and delete" at bounding box center [784, 436] width 371 height 41
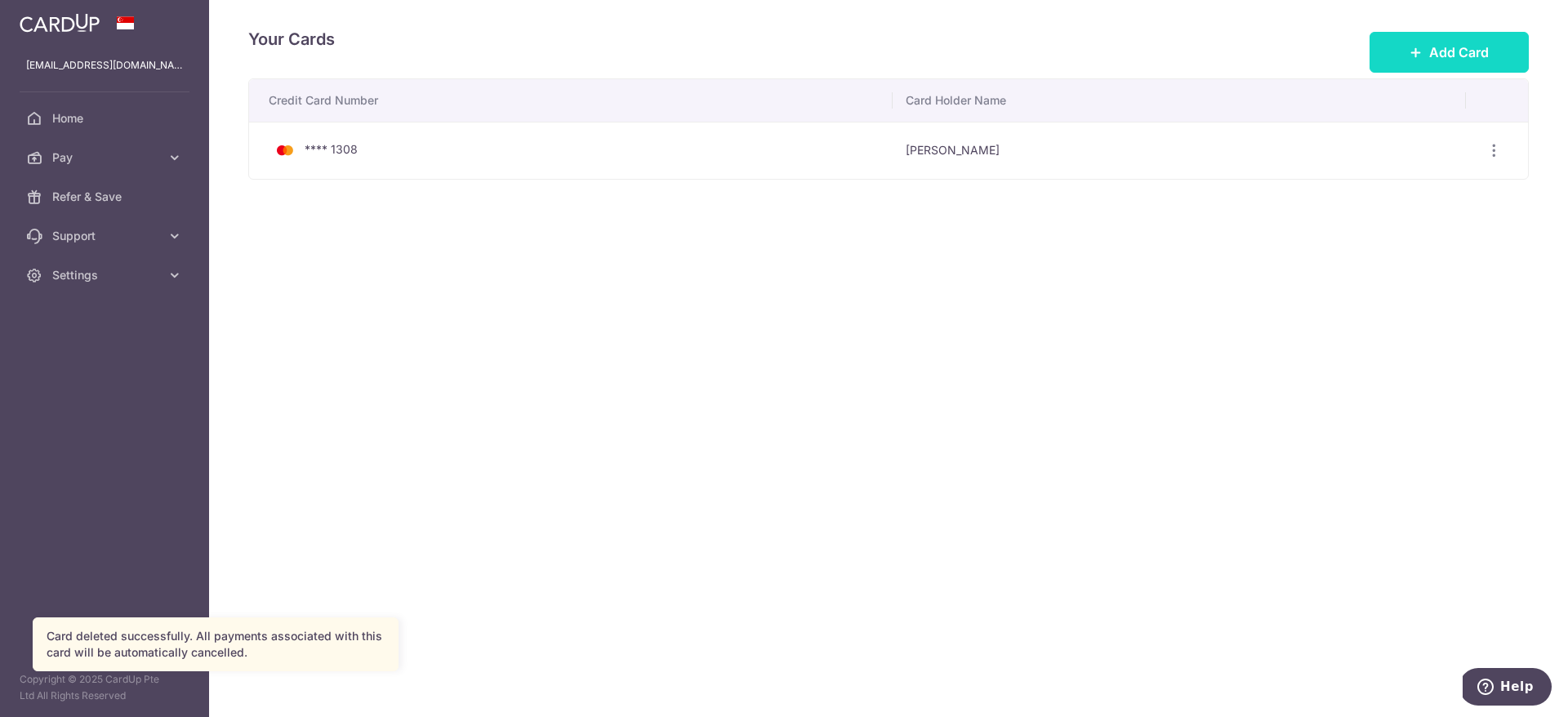
click at [1483, 40] on button "Add Card" at bounding box center [1449, 52] width 159 height 41
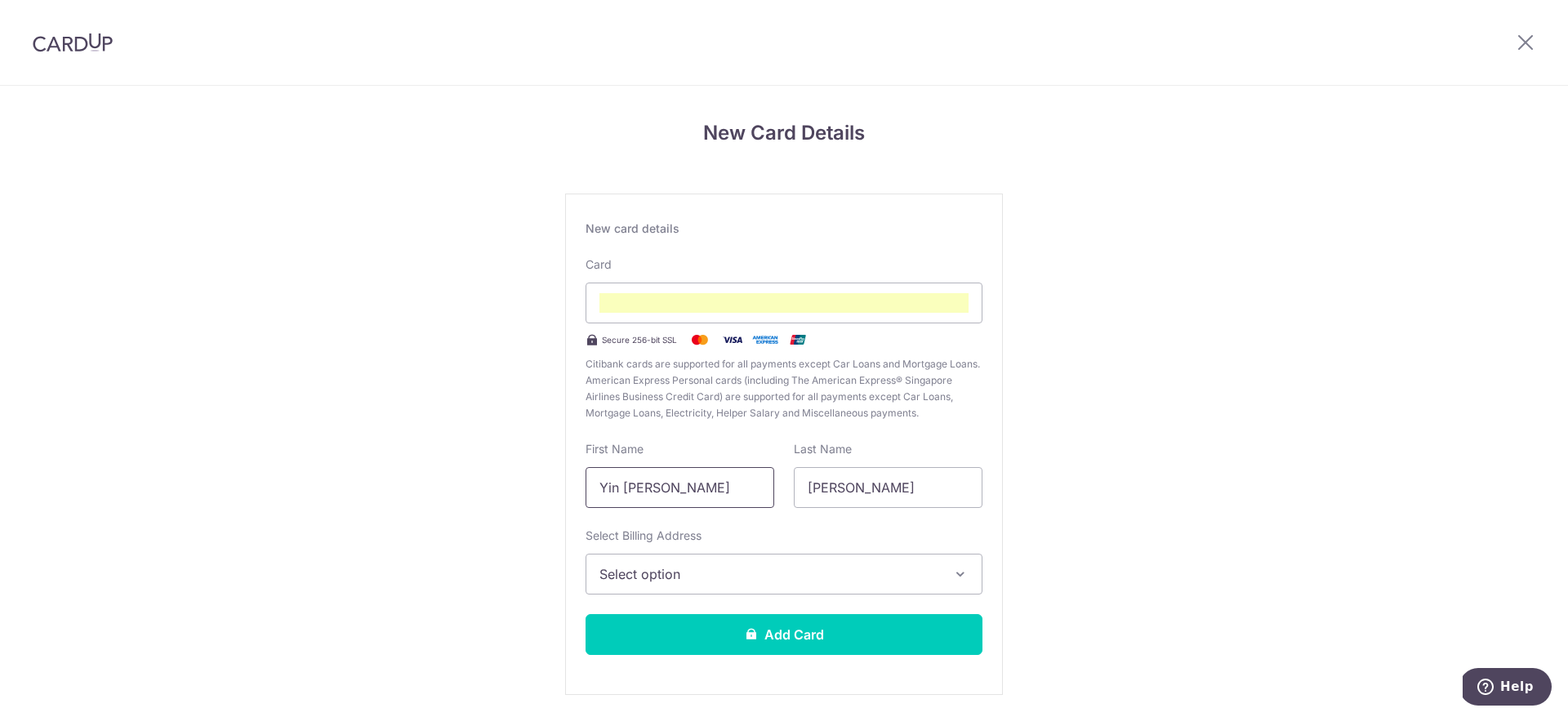
drag, startPoint x: 649, startPoint y: 493, endPoint x: 577, endPoint y: 485, distance: 72.4
click at [577, 485] on div "First Name Yin Ting Ho" at bounding box center [679, 475] width 208 height 67
type input "Kenneth"
click at [901, 485] on input "Kenneth" at bounding box center [887, 487] width 188 height 41
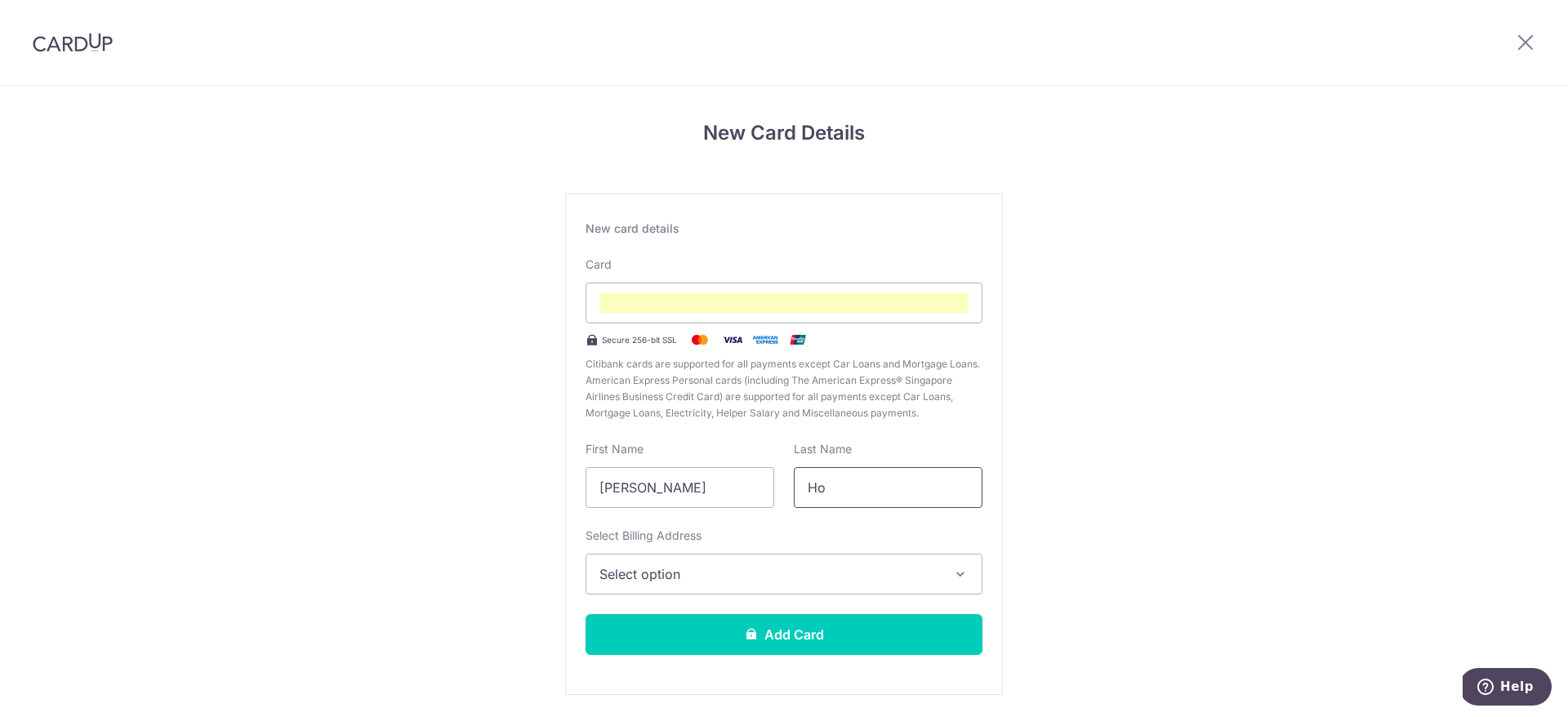
type input "Ho"
drag, startPoint x: 691, startPoint y: 606, endPoint x: 700, endPoint y: 579, distance: 28.5
click at [697, 593] on div "New card details Card Secure 256-bit SSL Citibank cards are supported for all p…" at bounding box center [784, 444] width 438 height 501
click at [700, 578] on span "Select option" at bounding box center [769, 574] width 340 height 19
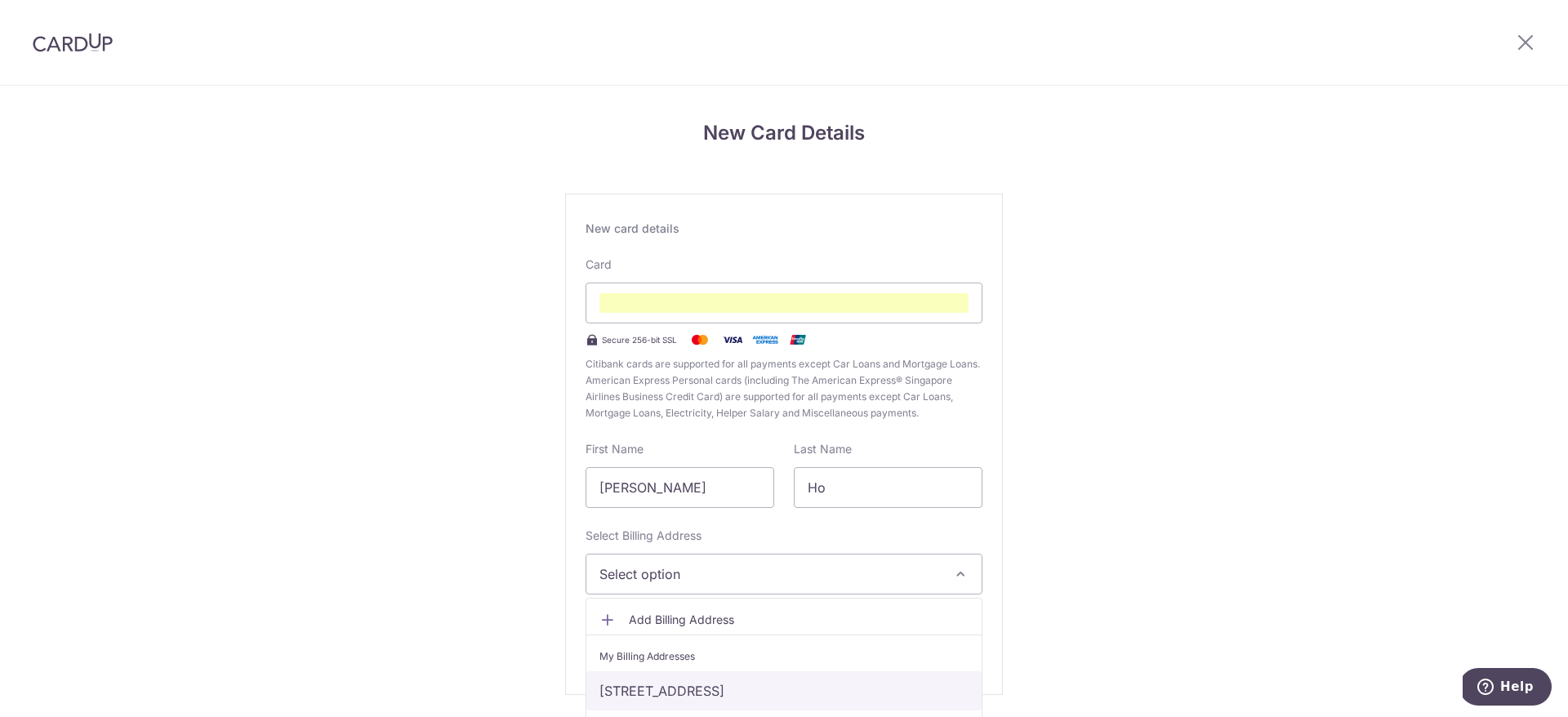
scroll to position [55, 0]
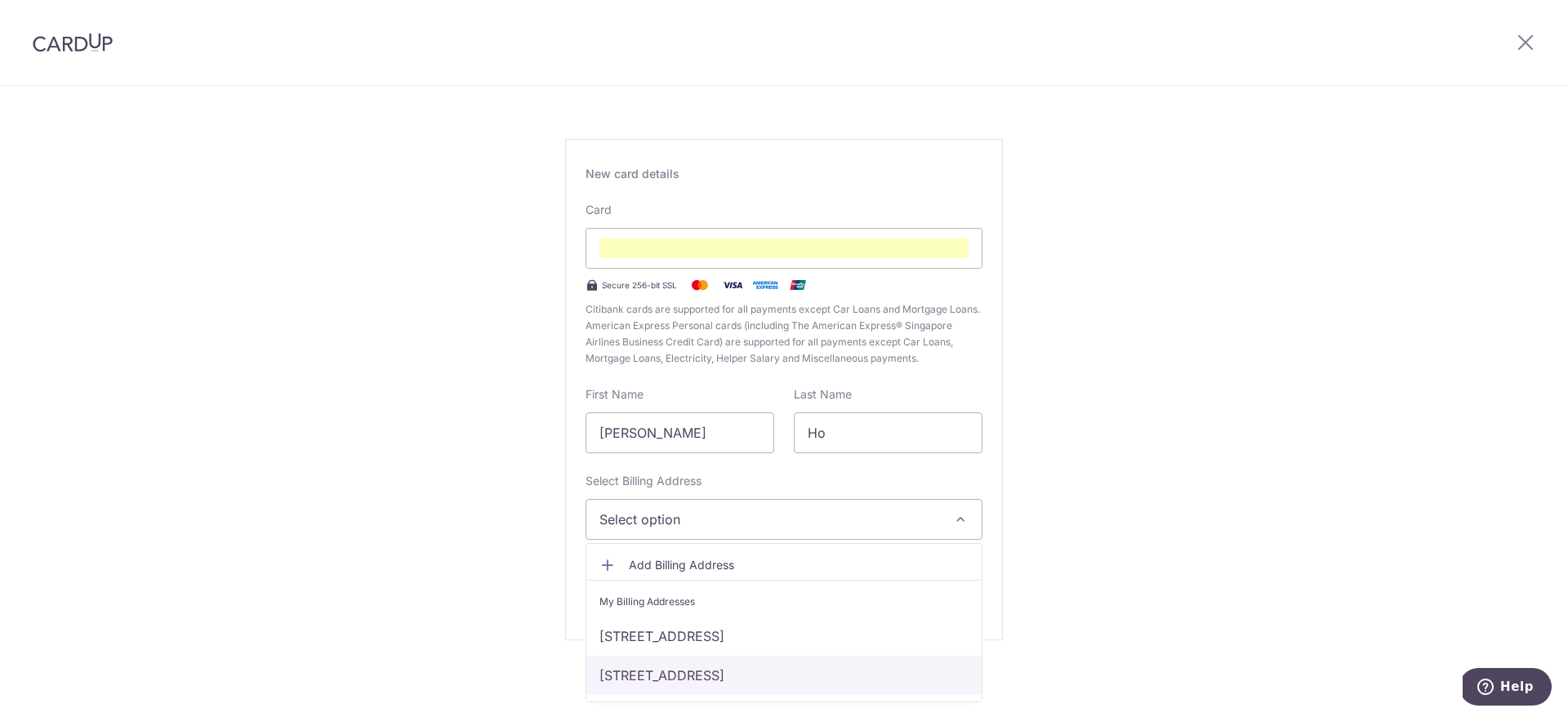
drag, startPoint x: 678, startPoint y: 671, endPoint x: 704, endPoint y: 664, distance: 26.9
click at [678, 671] on link "56 Trevose Crescent, 03-12, Singapore, Singapore-298088" at bounding box center [784, 675] width 395 height 39
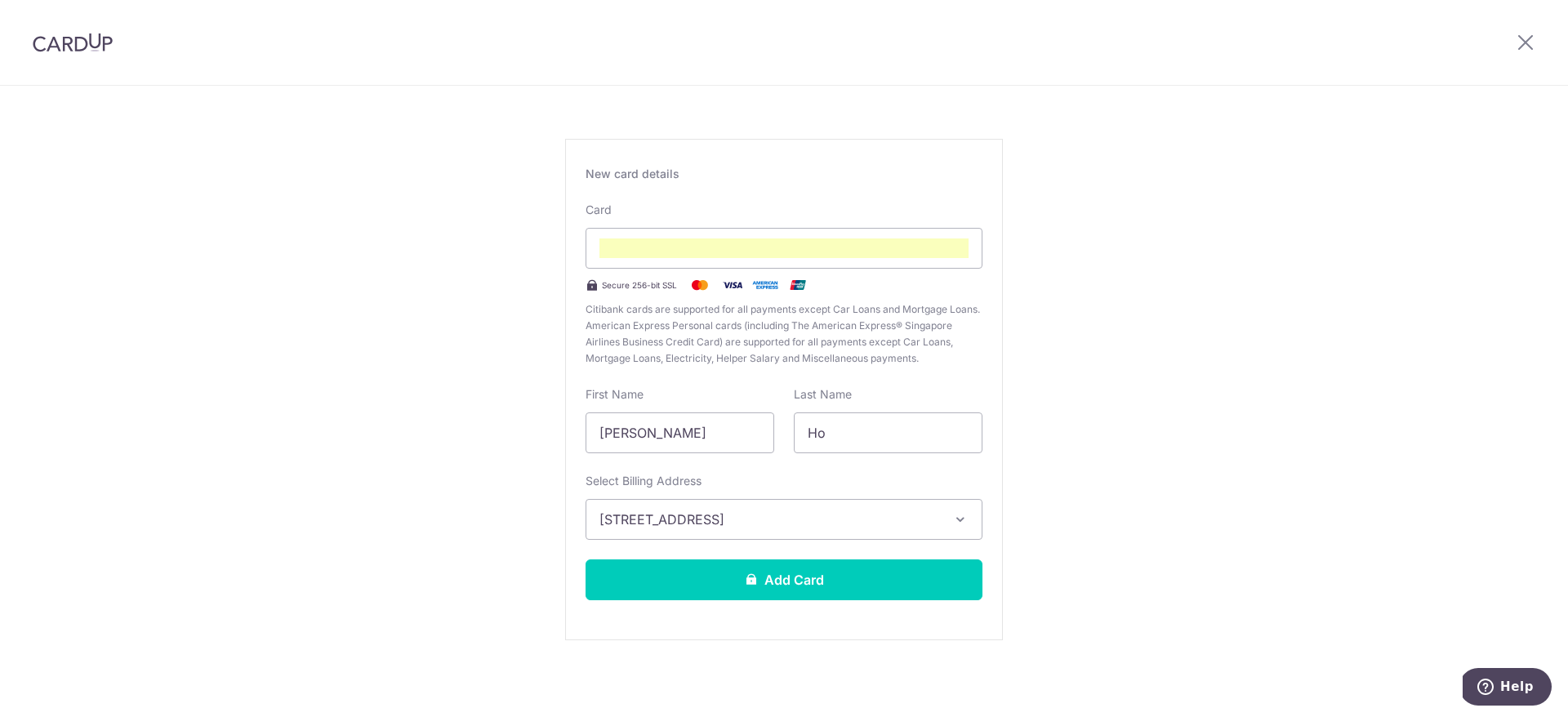
click at [1059, 489] on div "New Card Details New card details Card Secure 256-bit SSL Citibank cards are su…" at bounding box center [784, 374] width 1568 height 686
click at [847, 580] on button "Add Card" at bounding box center [784, 579] width 397 height 41
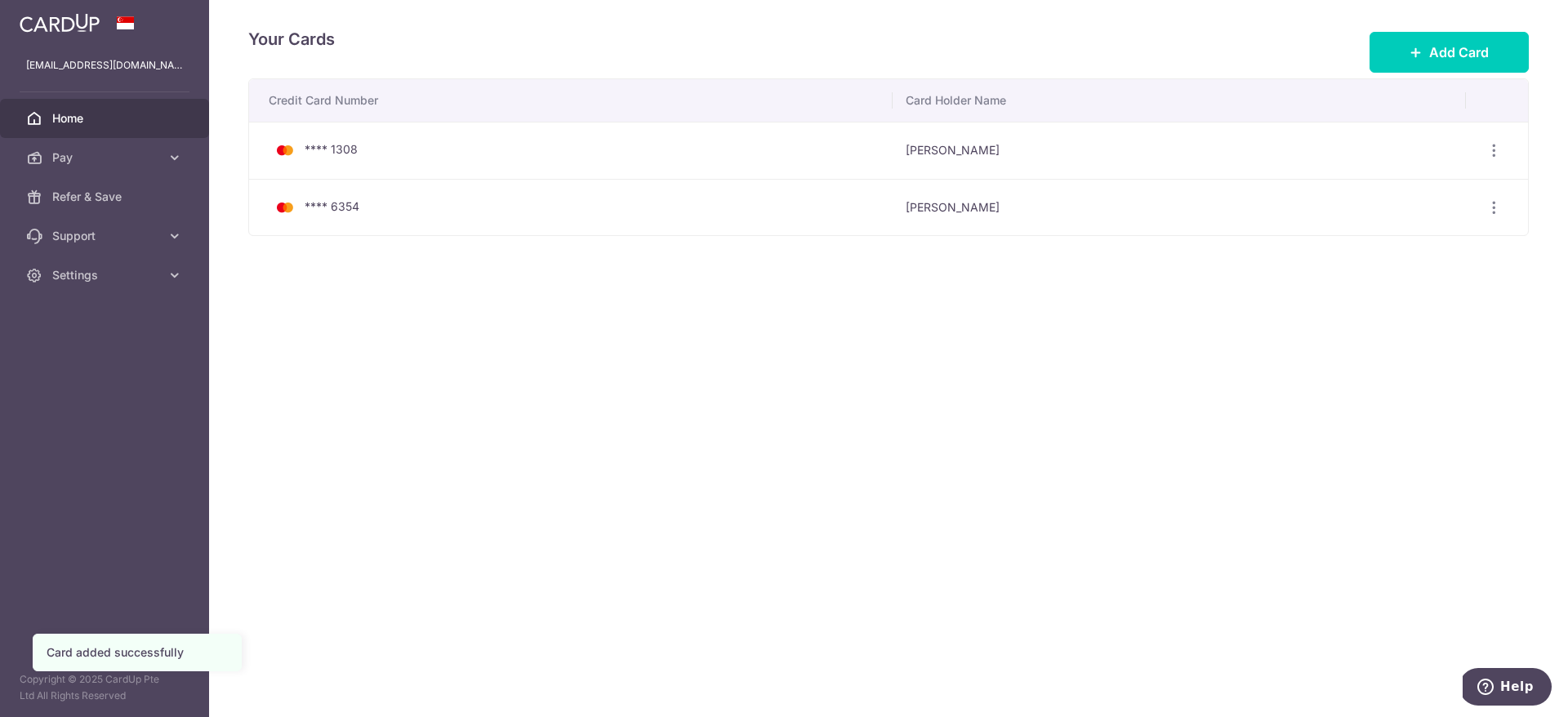
click at [117, 114] on span "Home" at bounding box center [106, 118] width 108 height 16
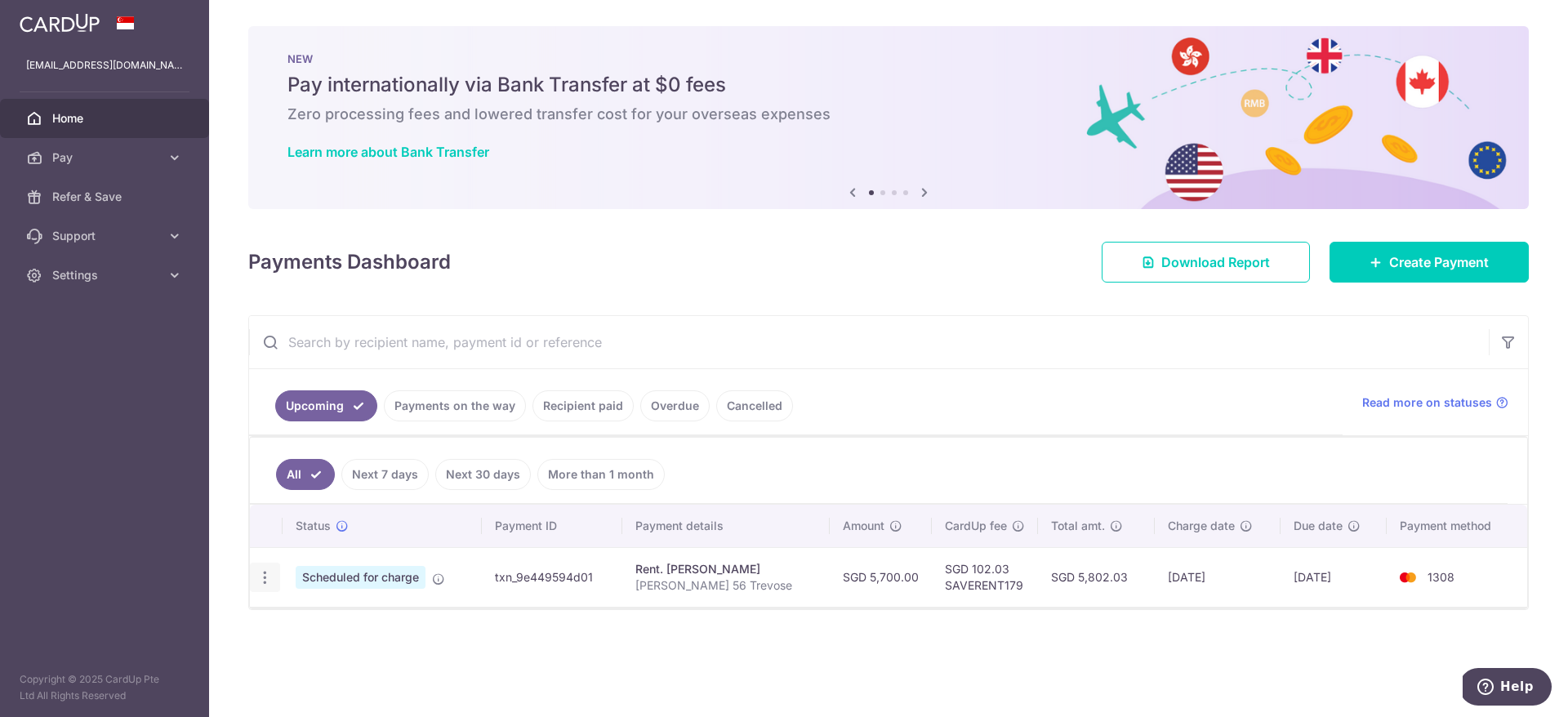
click at [261, 577] on icon "button" at bounding box center [264, 577] width 17 height 17
click at [322, 625] on span "Update payment" at bounding box center [352, 622] width 111 height 19
radio input "true"
type input "5,700.00"
type input "[DATE]"
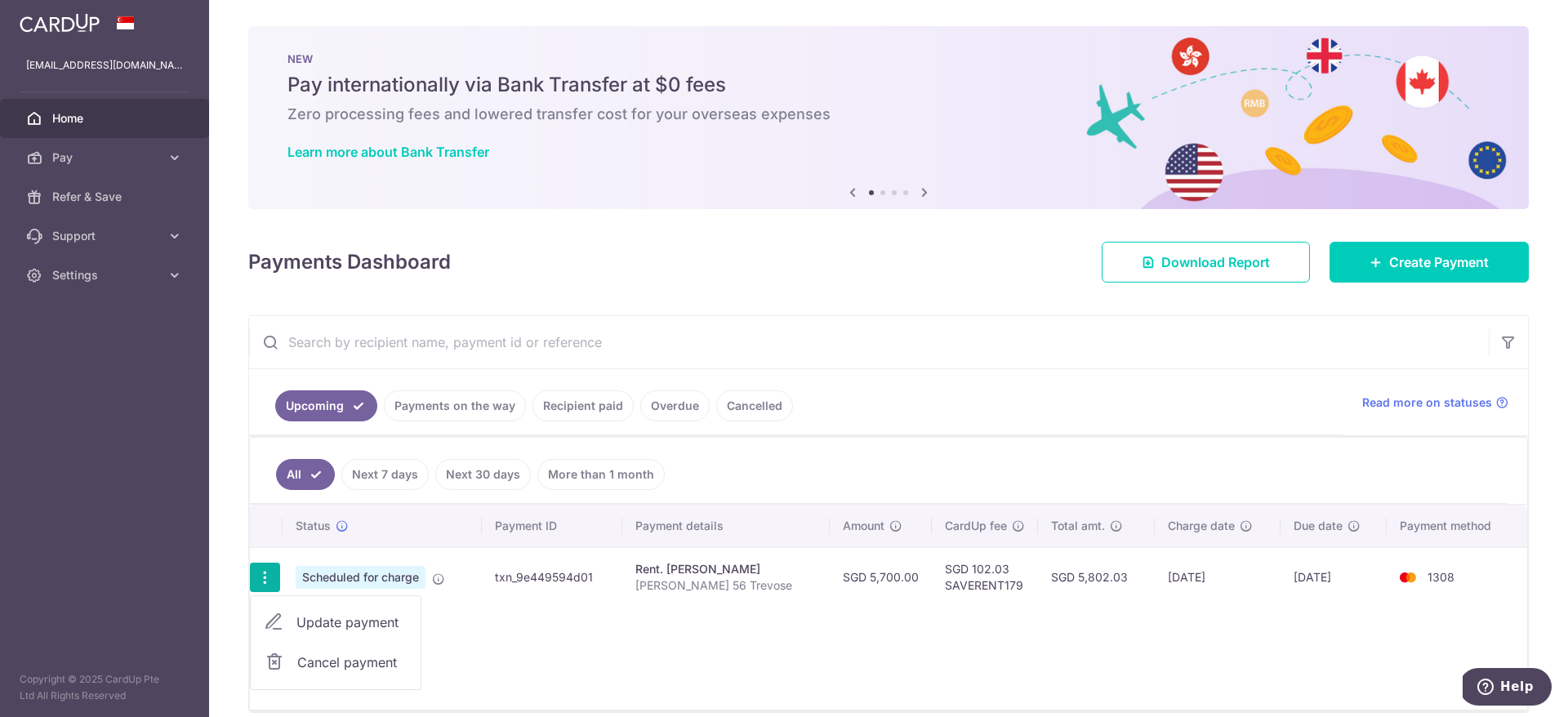
type input "[PERSON_NAME] 56 Trevose"
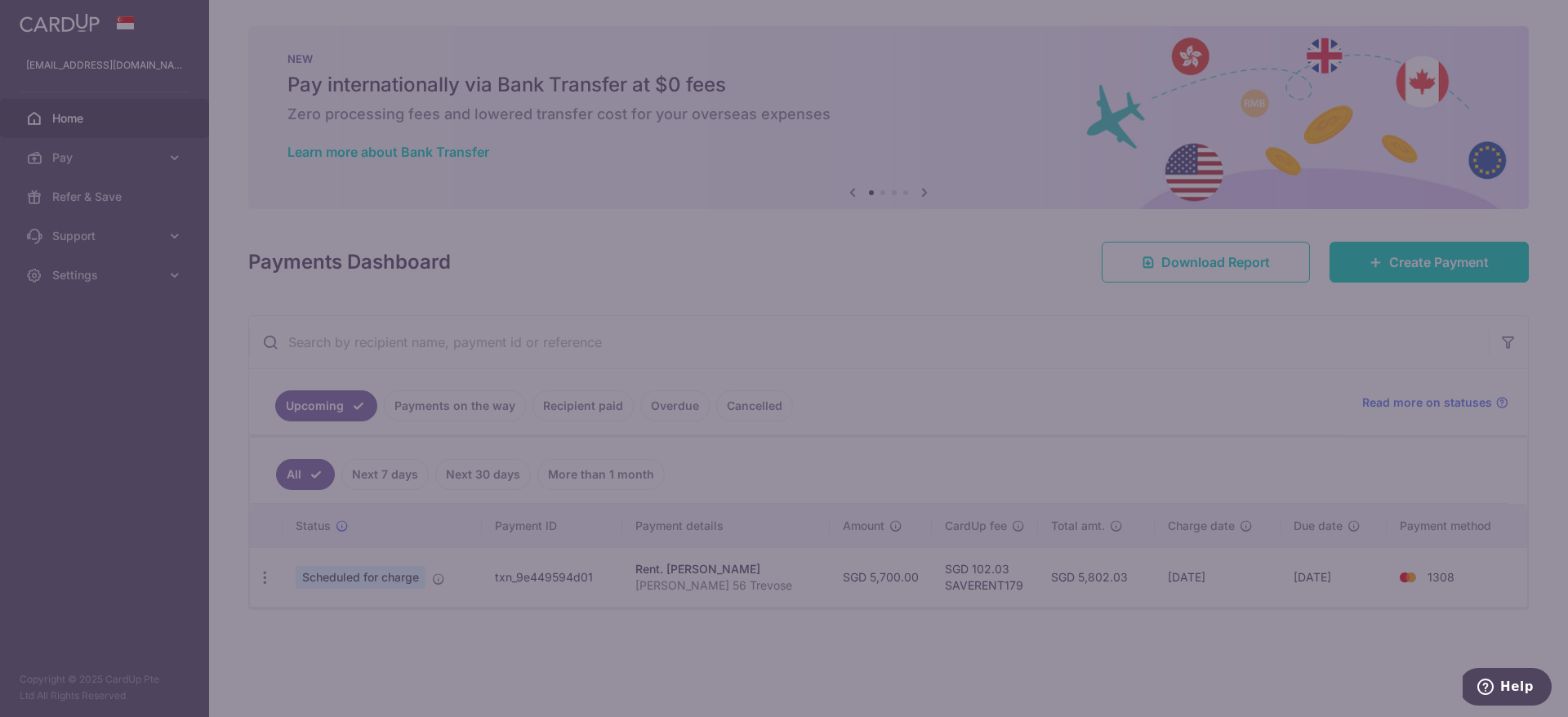
type input "SAVERENT179"
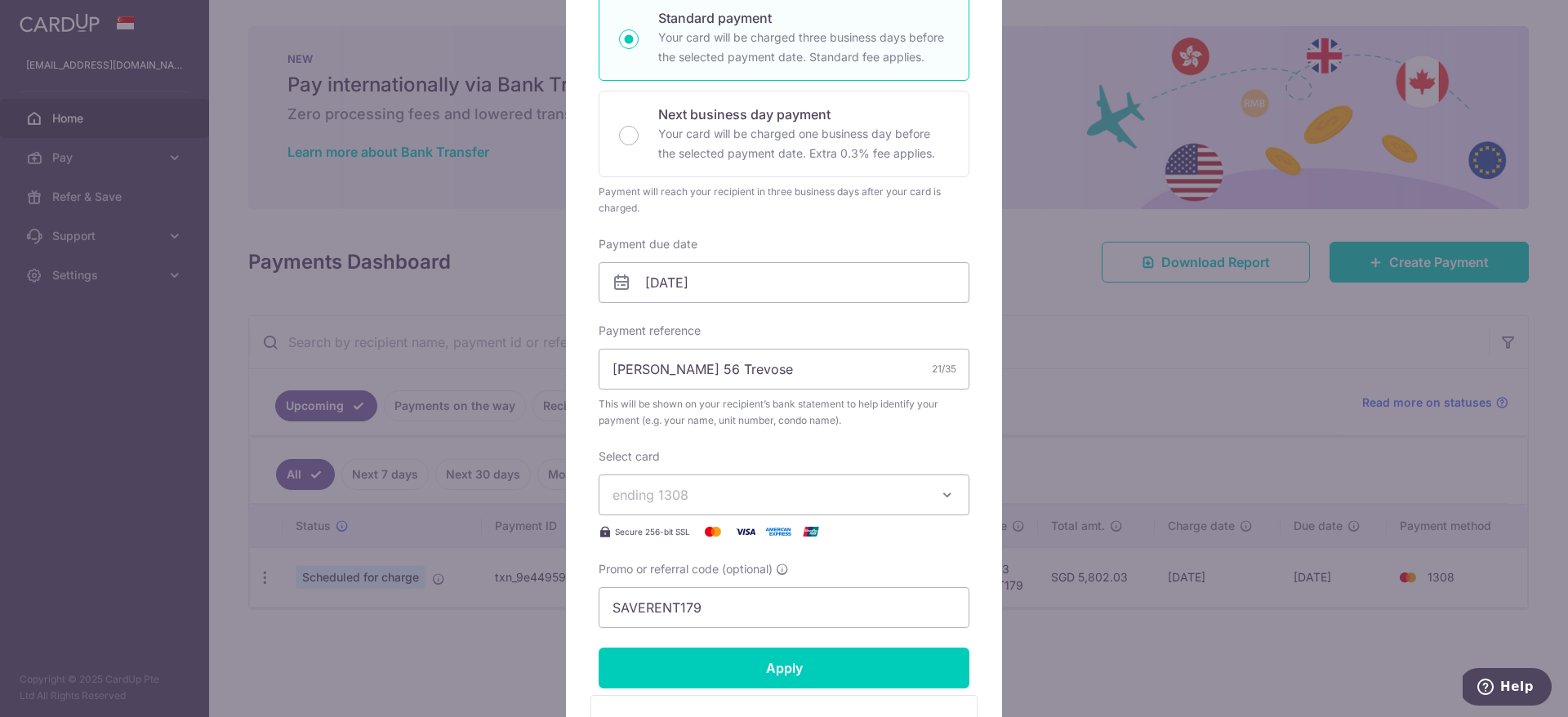
scroll to position [301, 0]
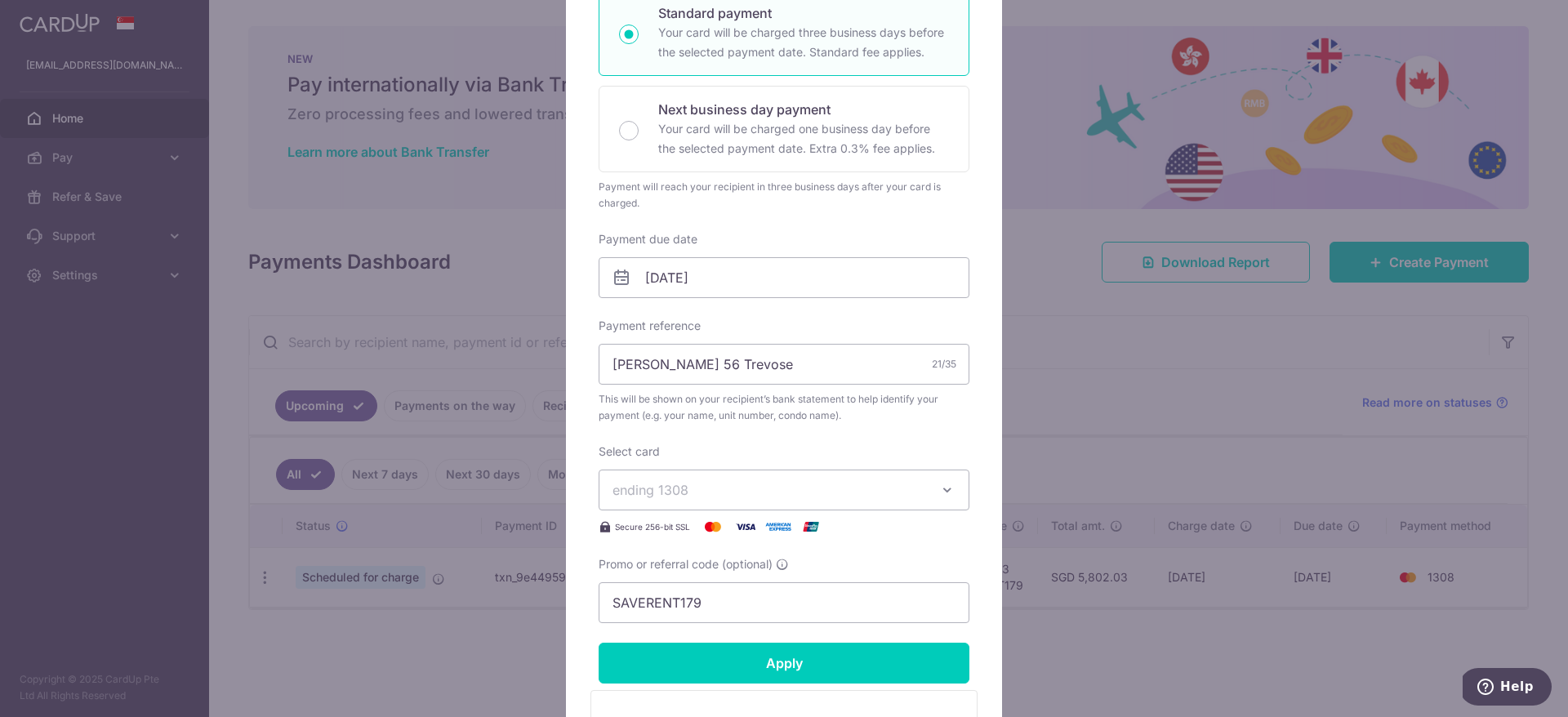
click at [862, 500] on button "ending 1308" at bounding box center [784, 490] width 371 height 41
click at [751, 606] on span "**** 6354" at bounding box center [784, 606] width 343 height 19
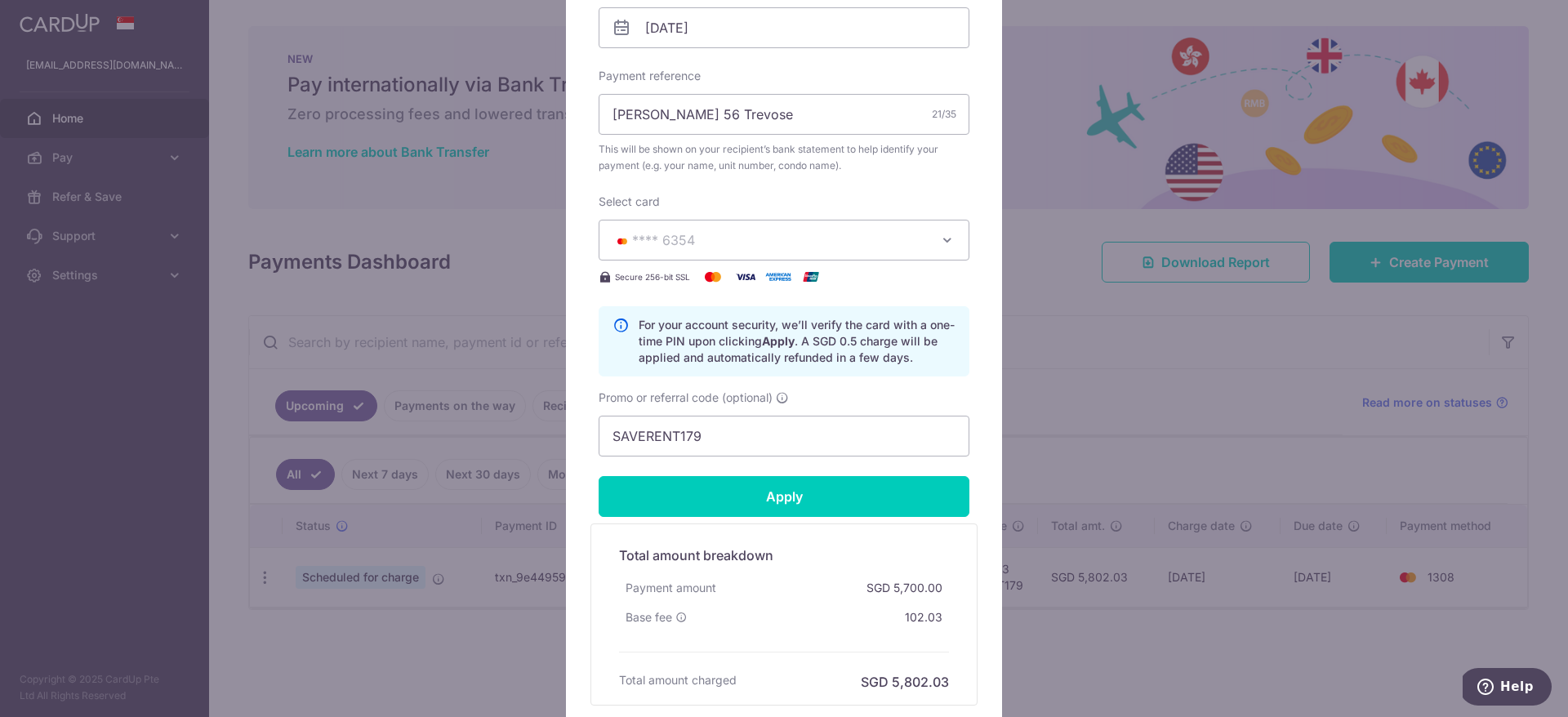
scroll to position [625, 0]
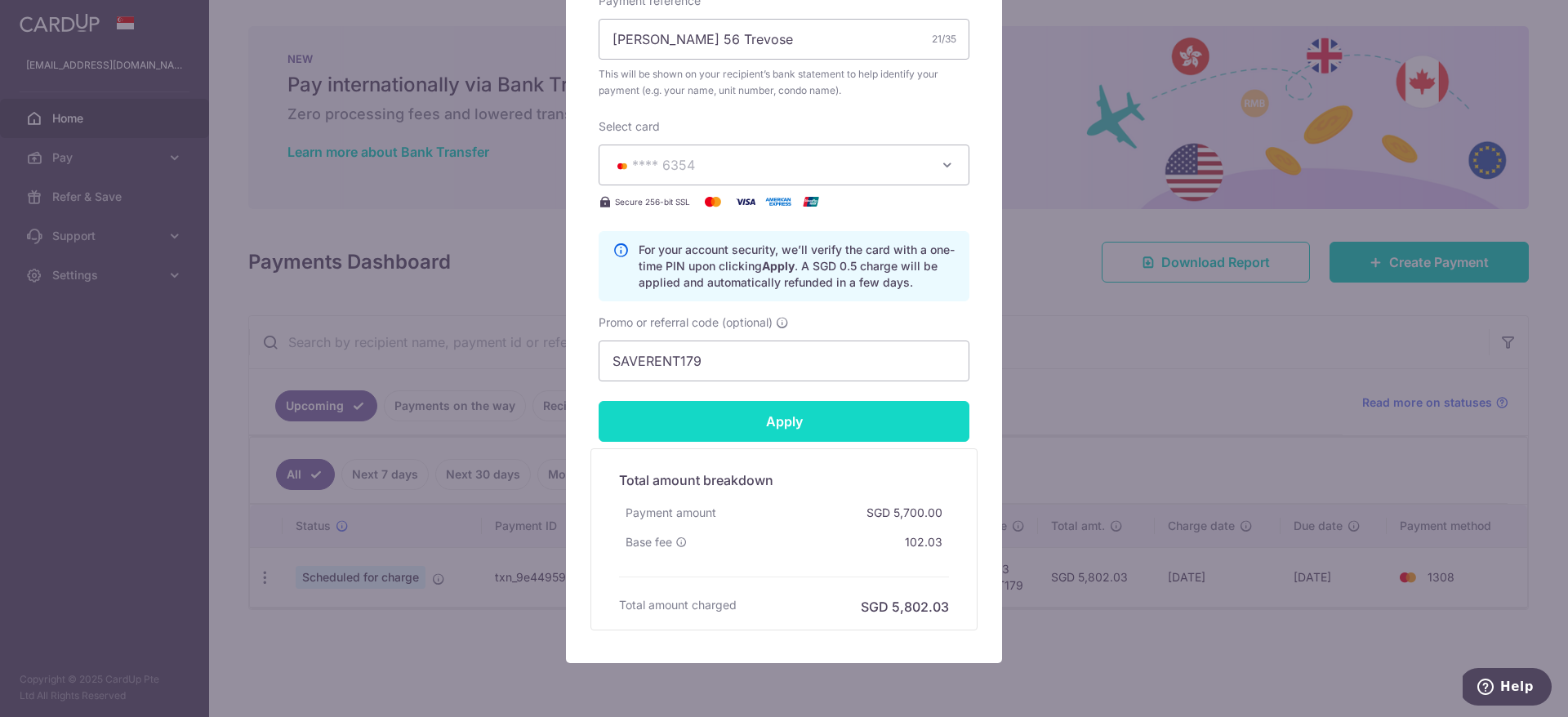
click at [756, 432] on input "Apply" at bounding box center [784, 421] width 371 height 41
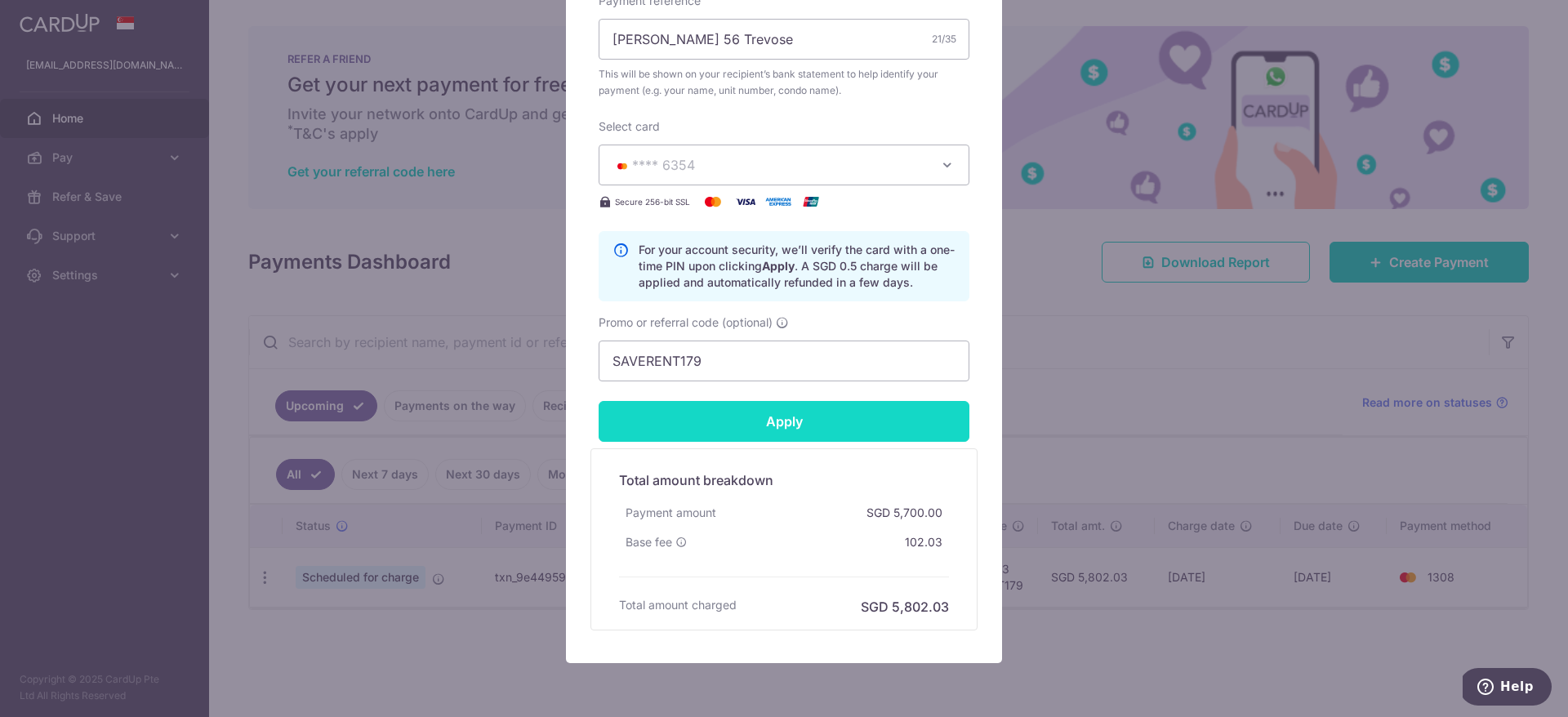
type input "Successfully Applied"
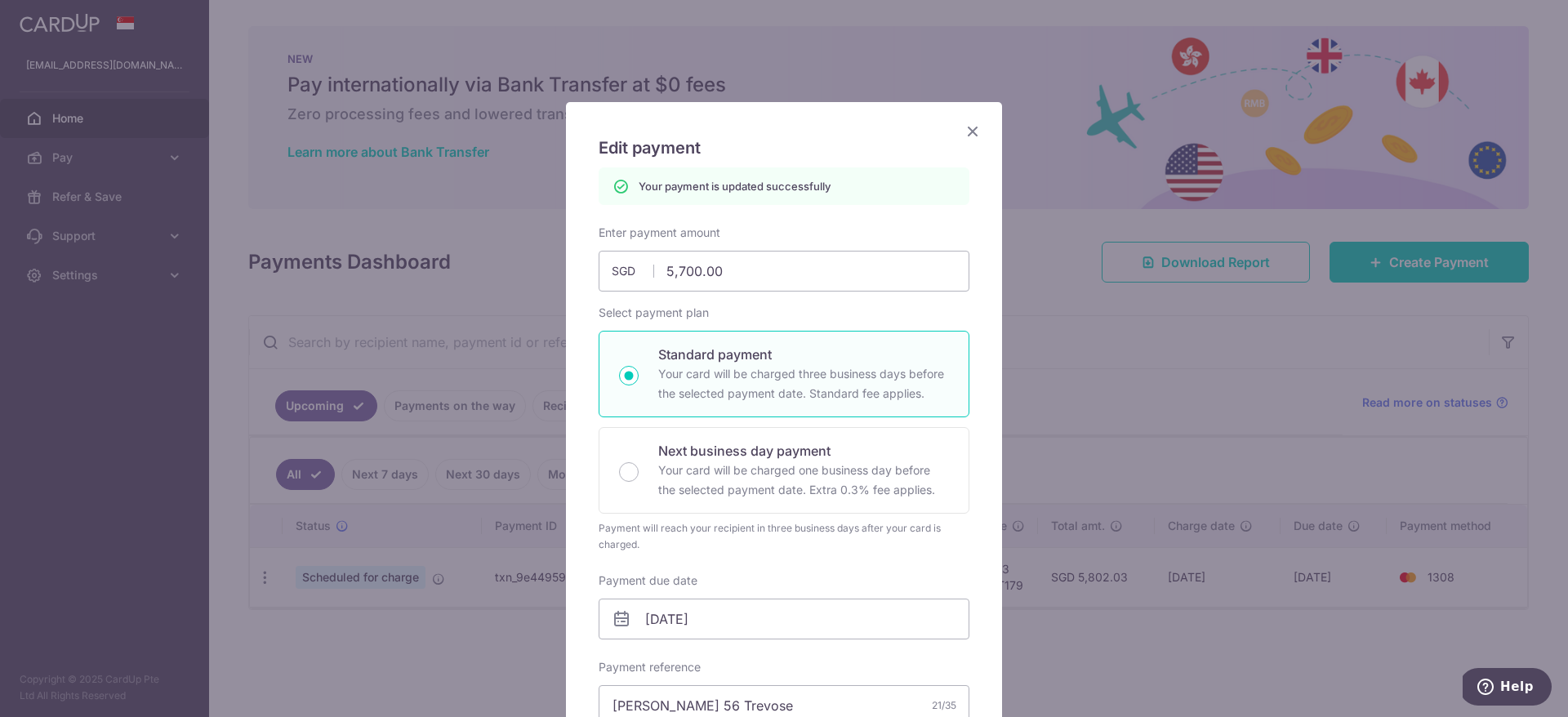
scroll to position [0, 0]
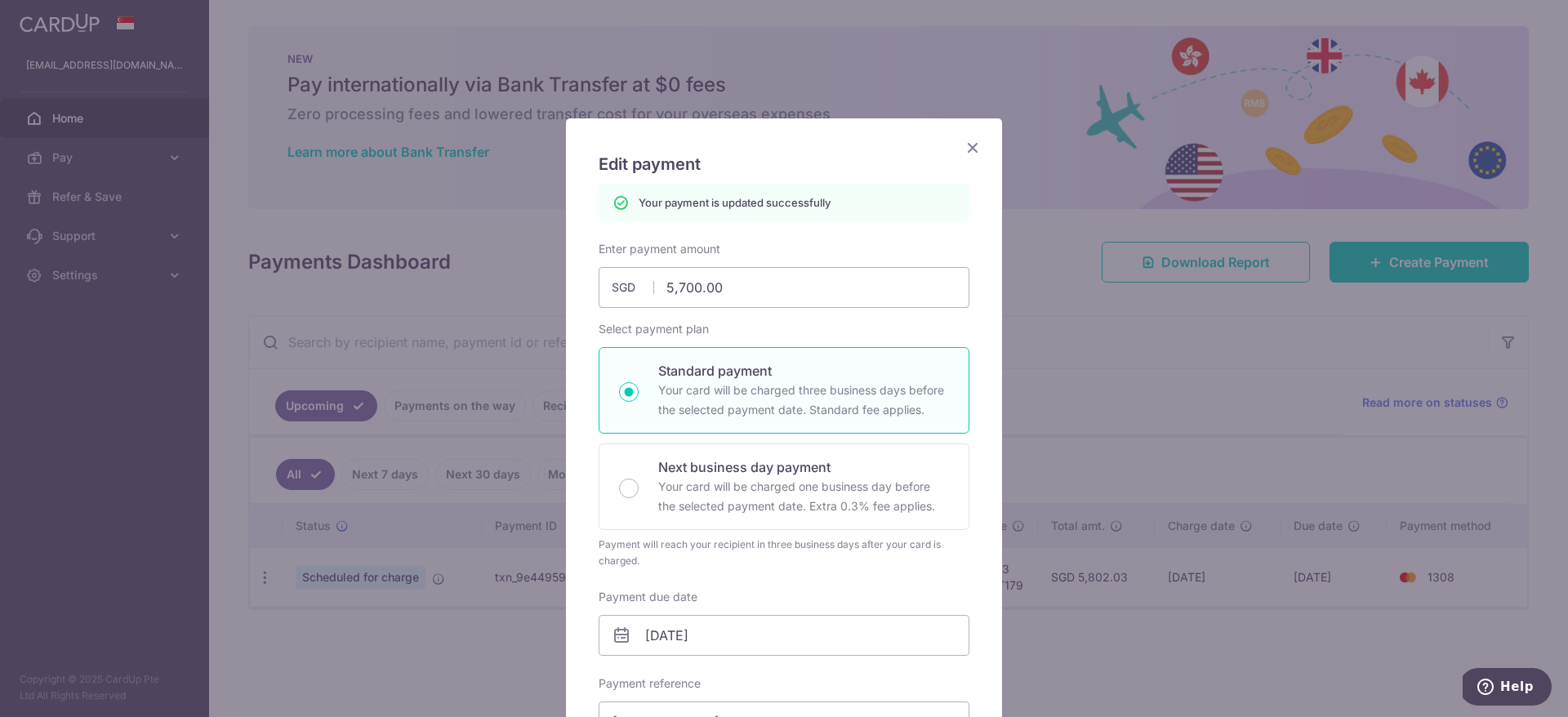
click at [973, 147] on icon "Close" at bounding box center [973, 147] width 19 height 20
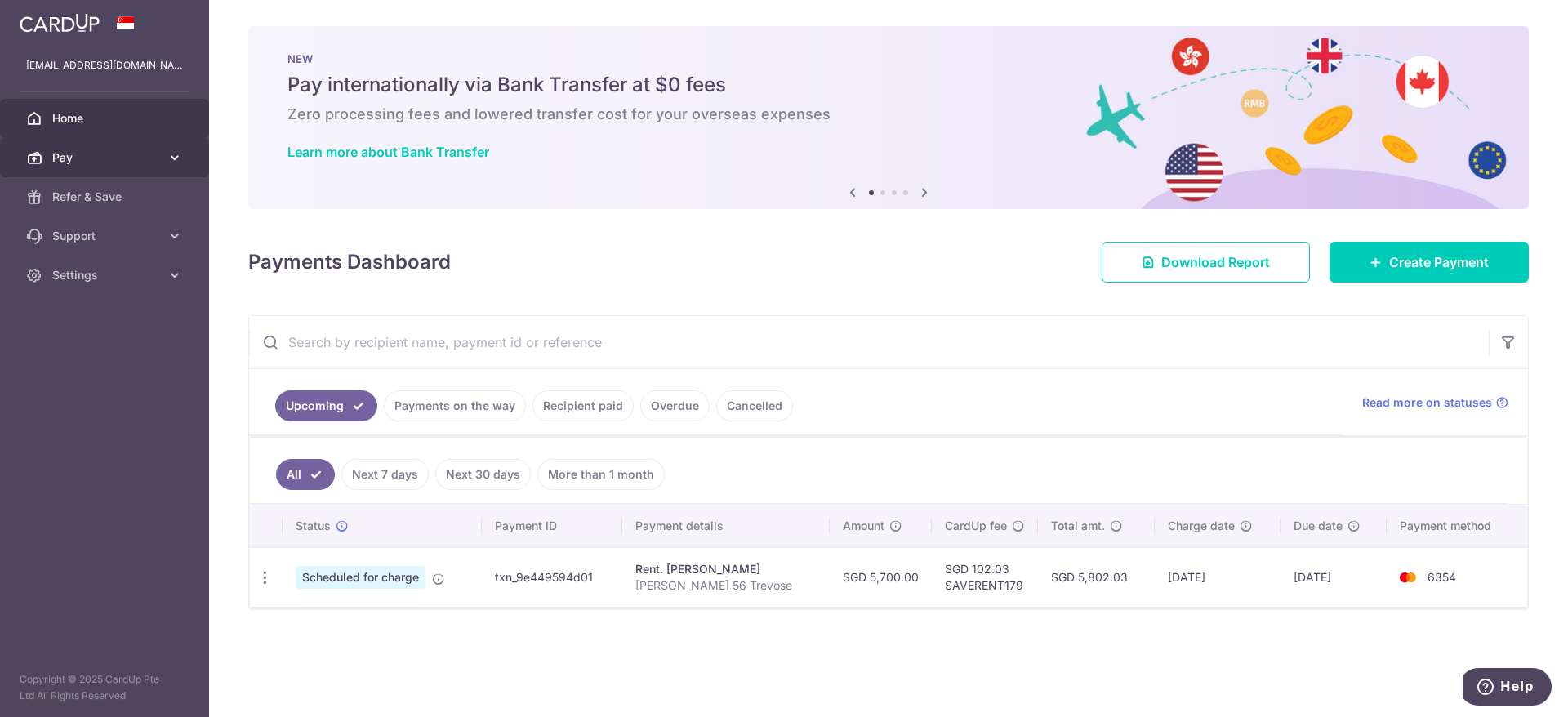
click at [103, 154] on span "Pay" at bounding box center [106, 157] width 108 height 16
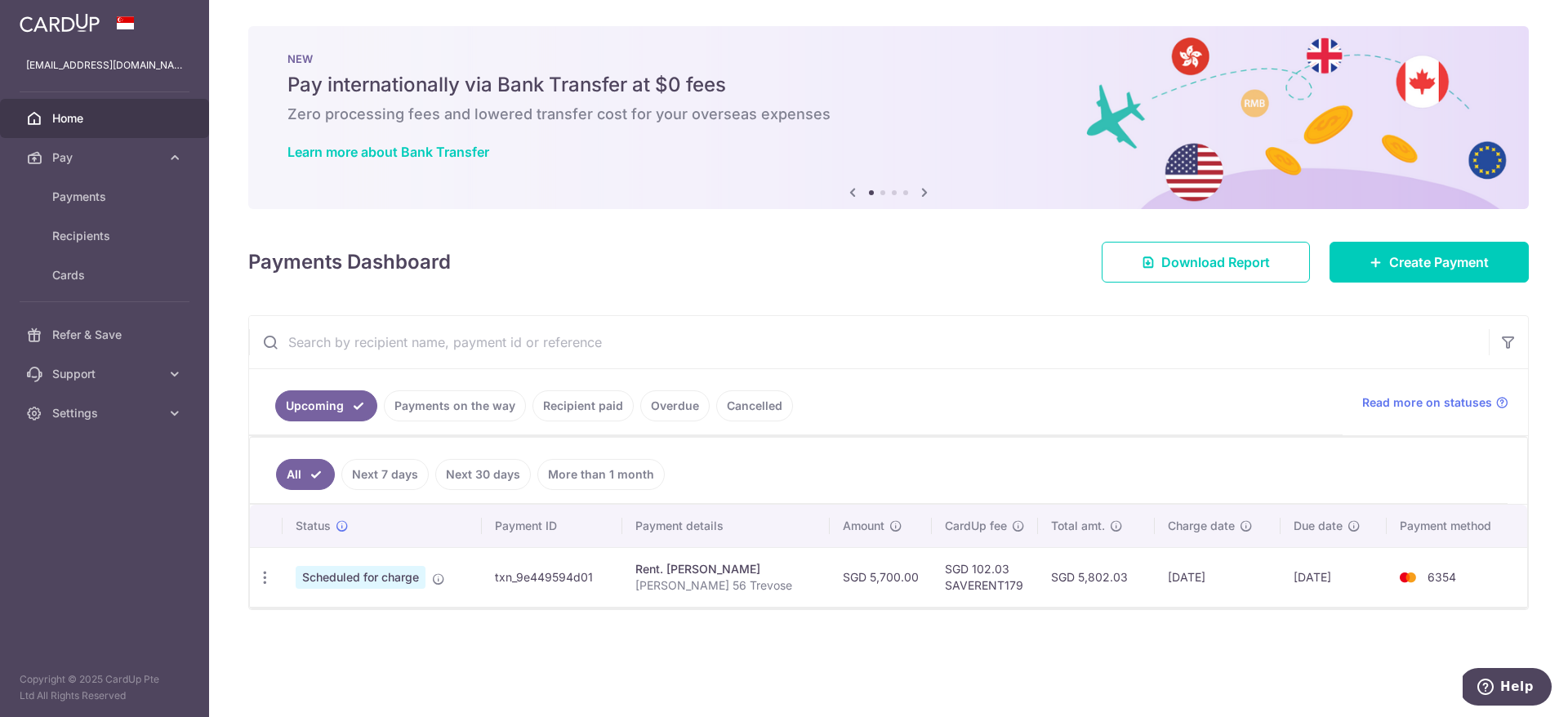
click at [623, 217] on div "× Pause Schedule Pause all future payments in this series Pause just this one p…" at bounding box center [888, 358] width 1358 height 717
